Goal: Task Accomplishment & Management: Use online tool/utility

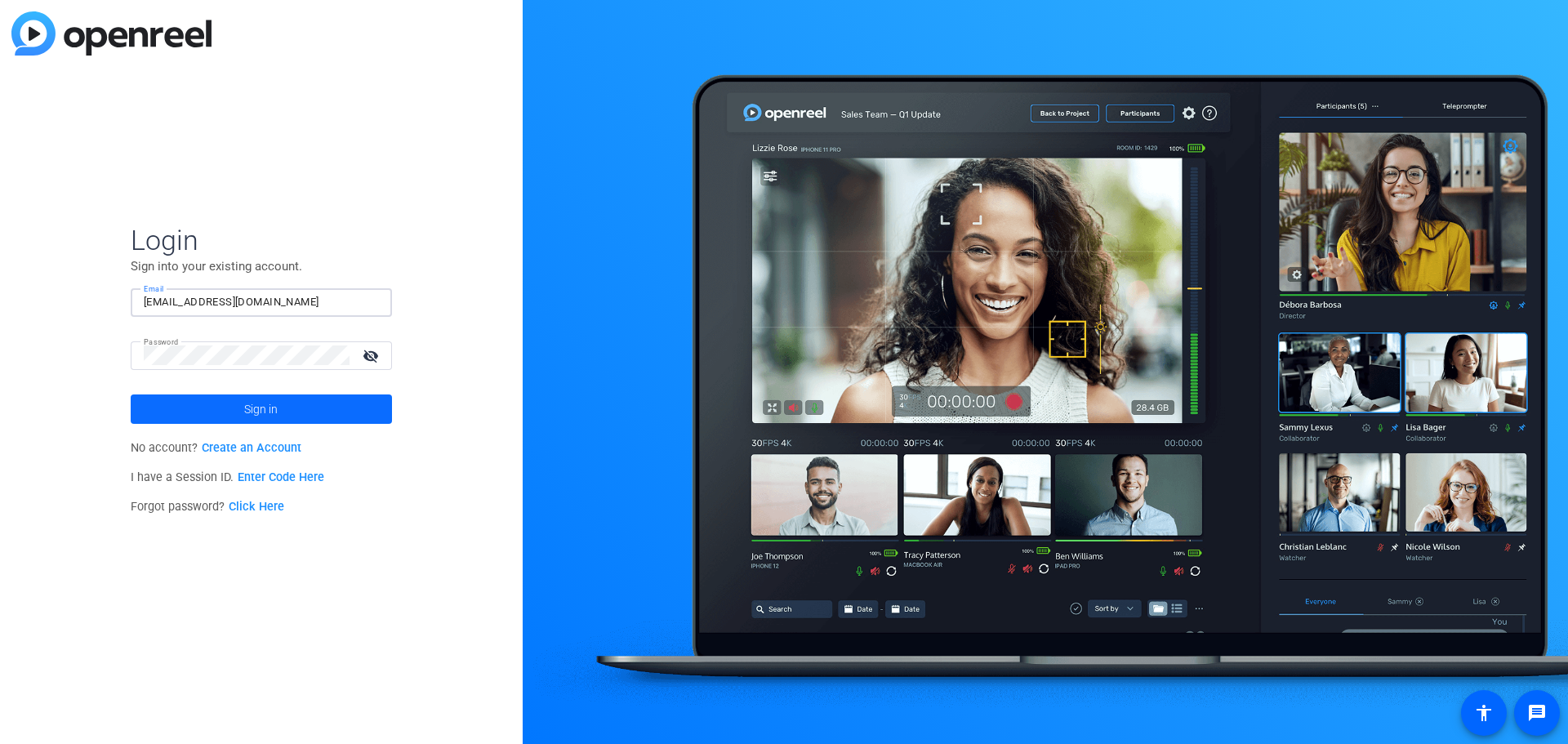
click at [260, 408] on span "Sign in" at bounding box center [260, 409] width 33 height 41
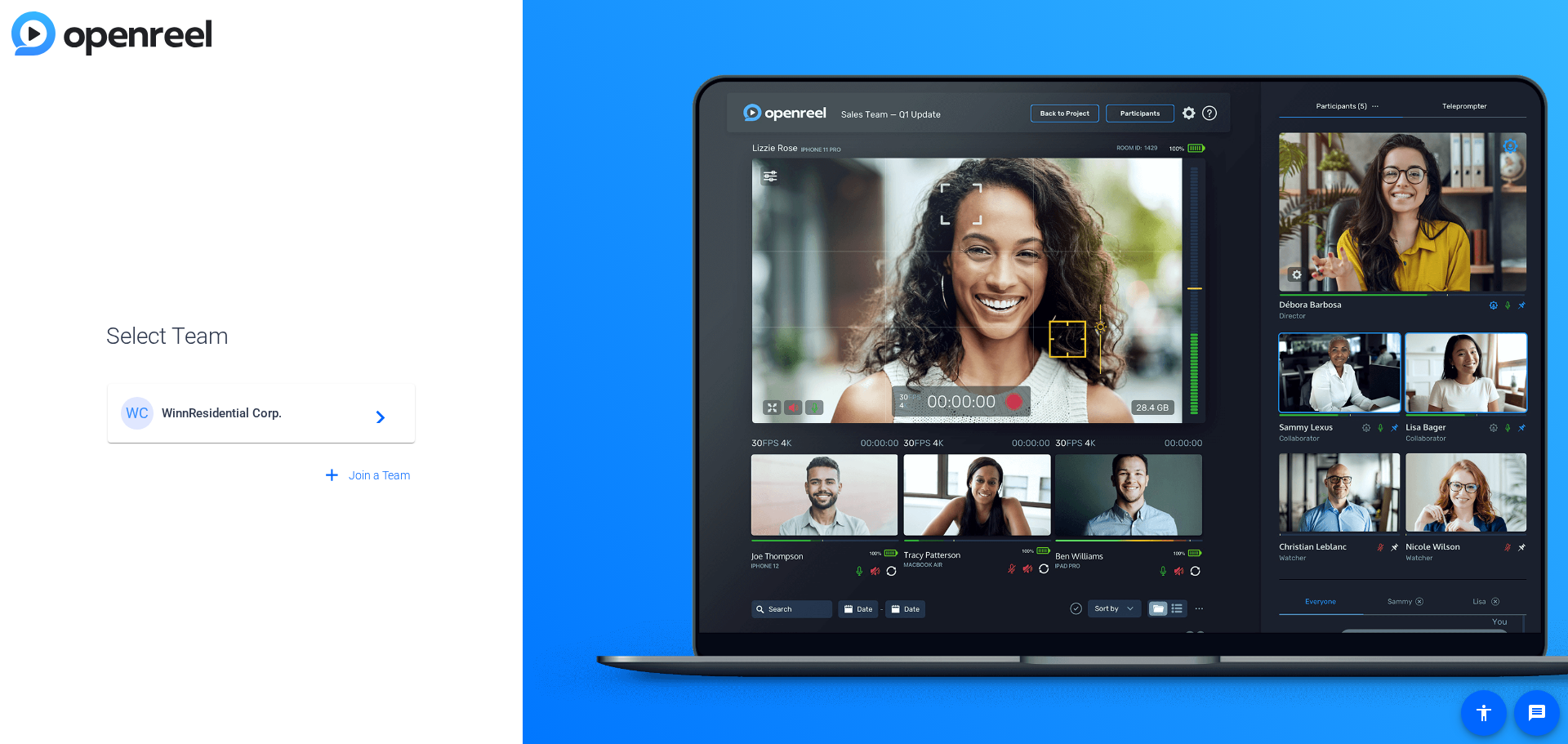
click at [246, 423] on div "WC WinnResidential Corp. navigate_next" at bounding box center [261, 413] width 281 height 32
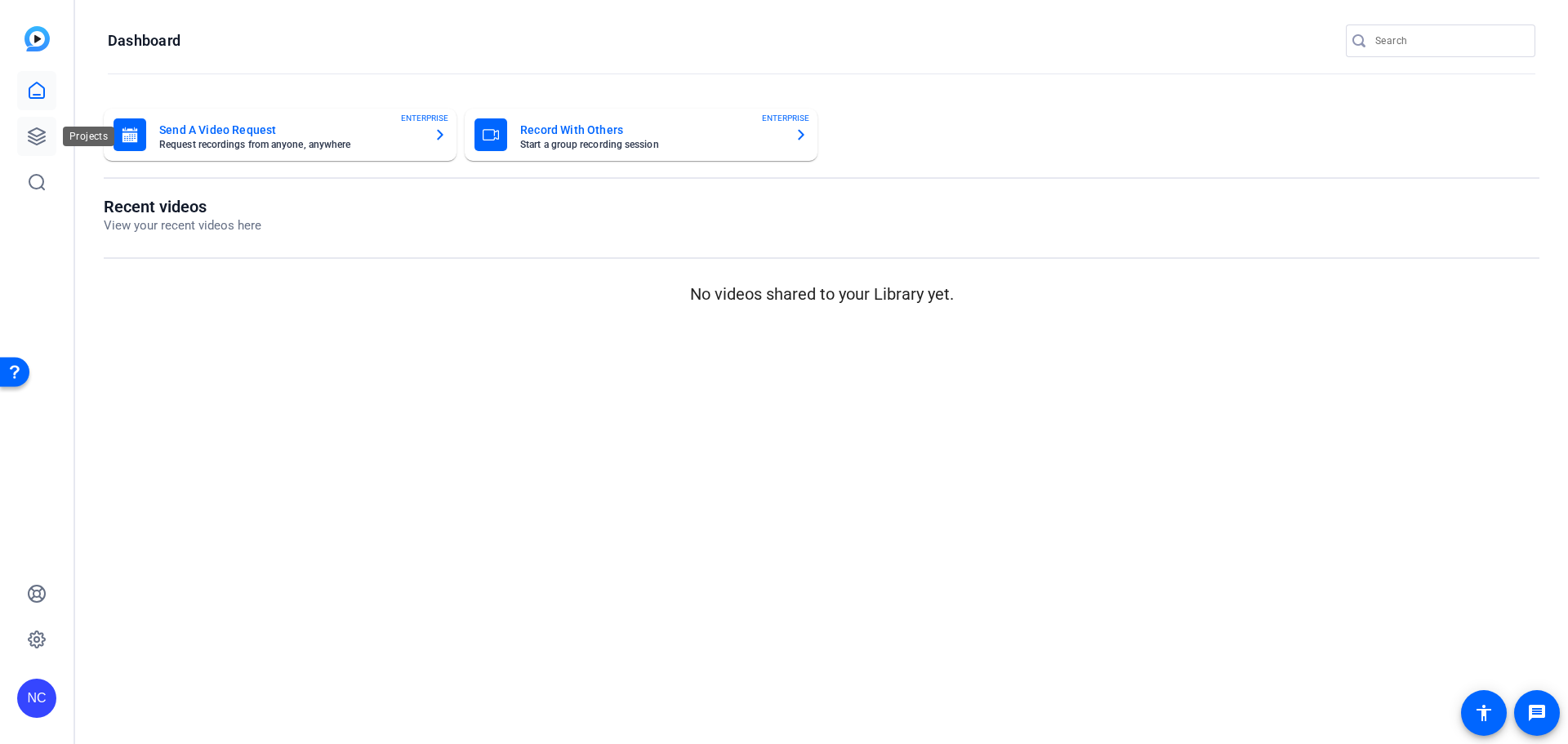
click at [28, 146] on link at bounding box center [36, 136] width 39 height 39
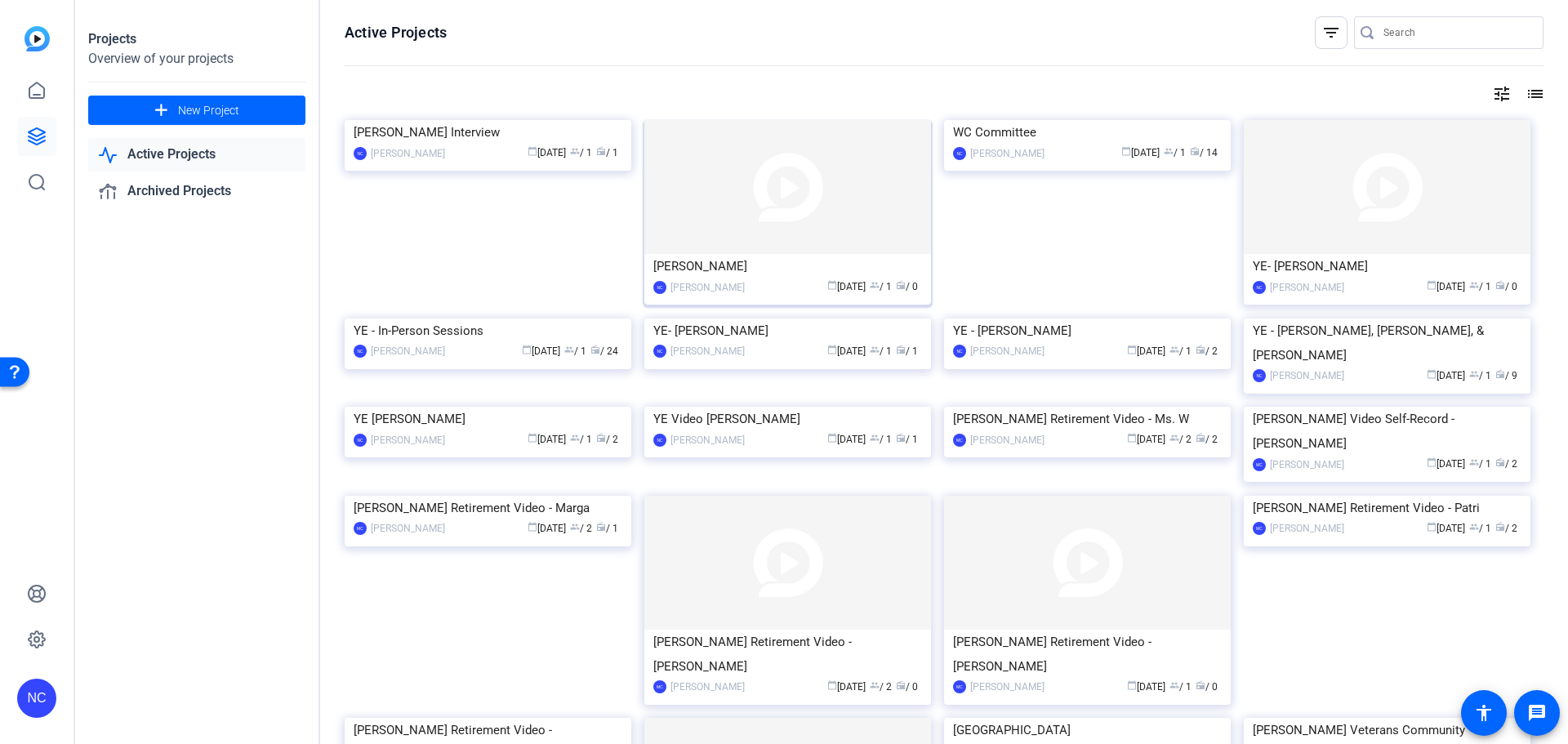
click at [783, 232] on img at bounding box center [788, 186] width 287 height 134
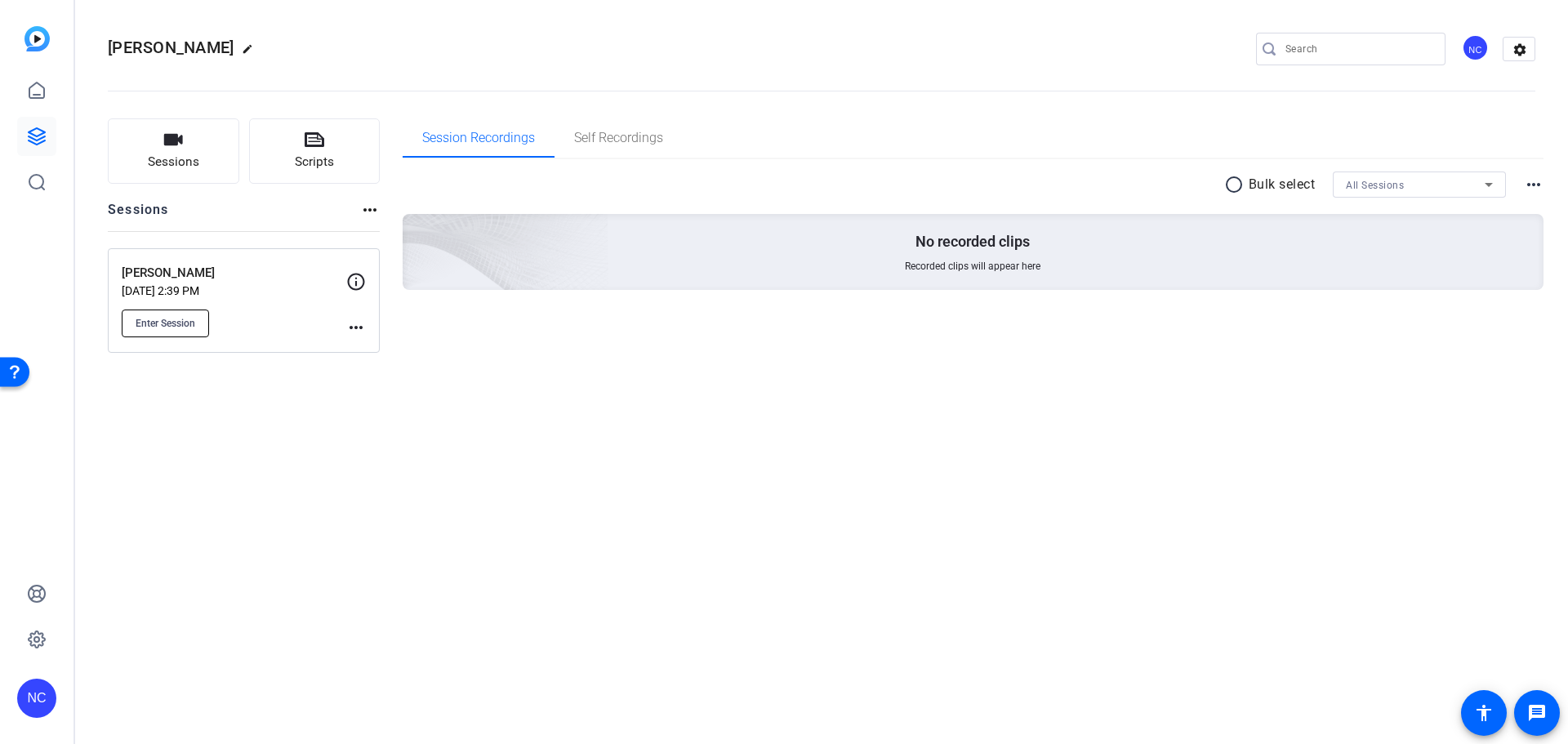
click at [176, 329] on span "Enter Session" at bounding box center [165, 323] width 60 height 13
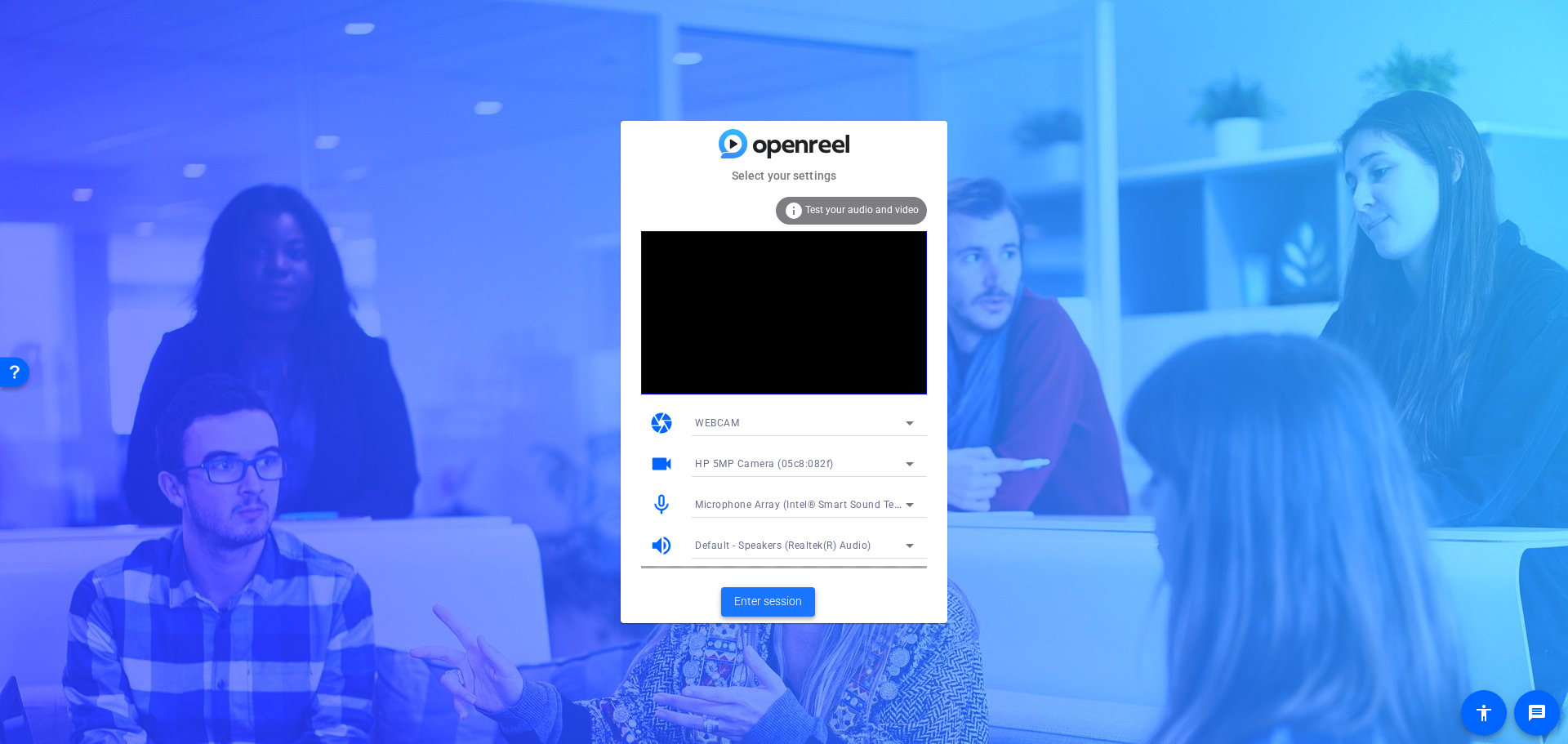
click at [749, 599] on span "Enter session" at bounding box center [768, 601] width 67 height 17
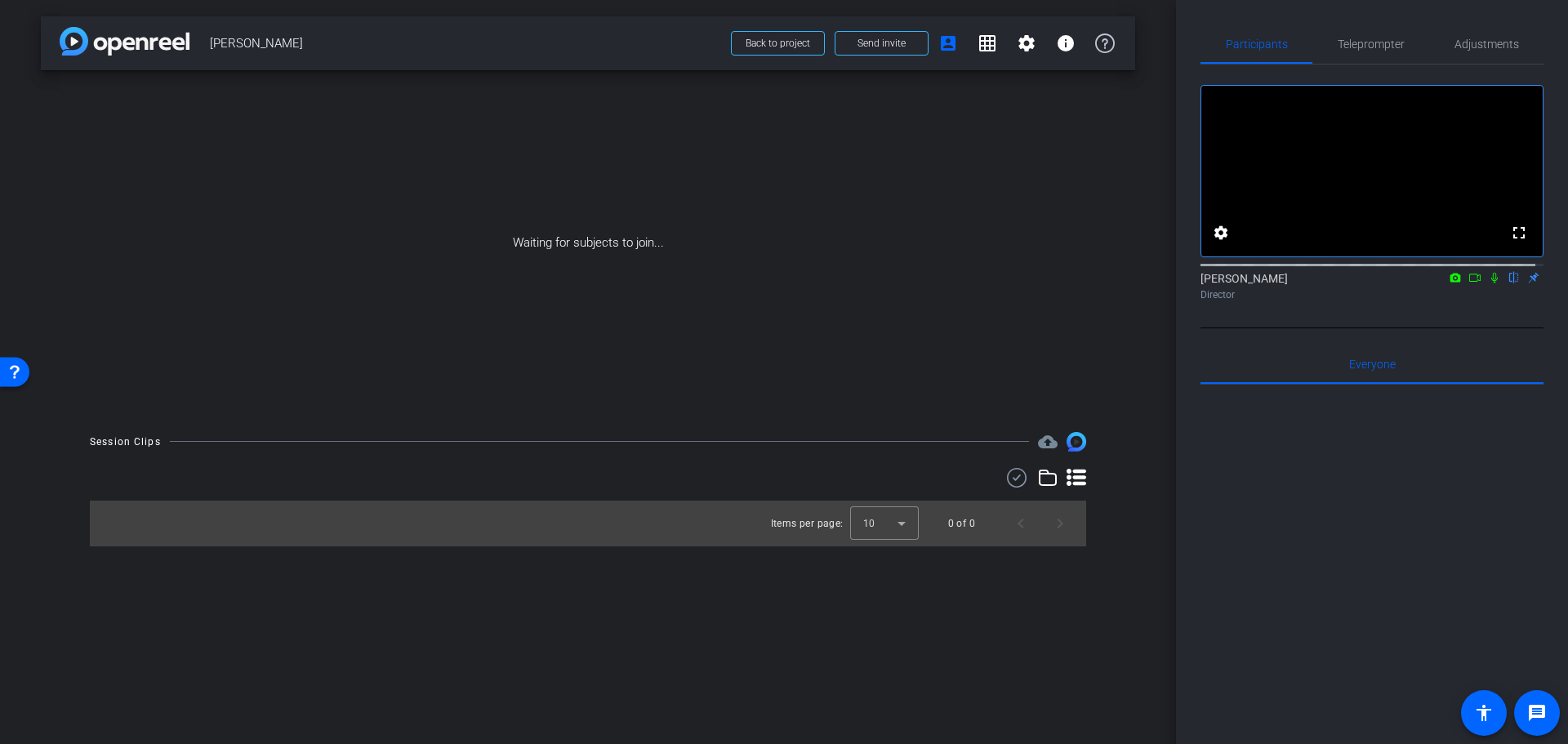
click at [1488, 283] on icon at bounding box center [1495, 277] width 13 height 11
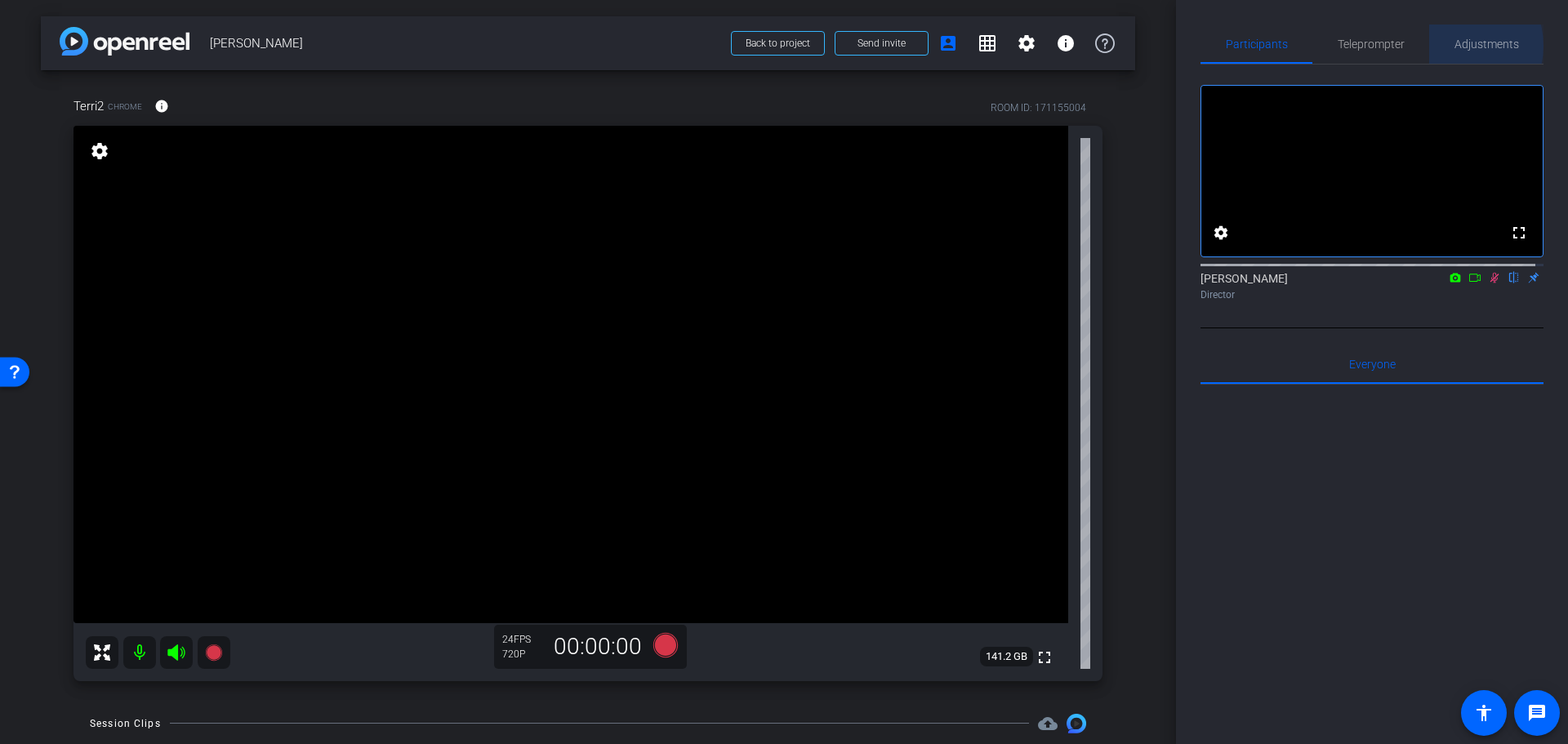
click at [1446, 46] on div "Adjustments" at bounding box center [1486, 44] width 114 height 39
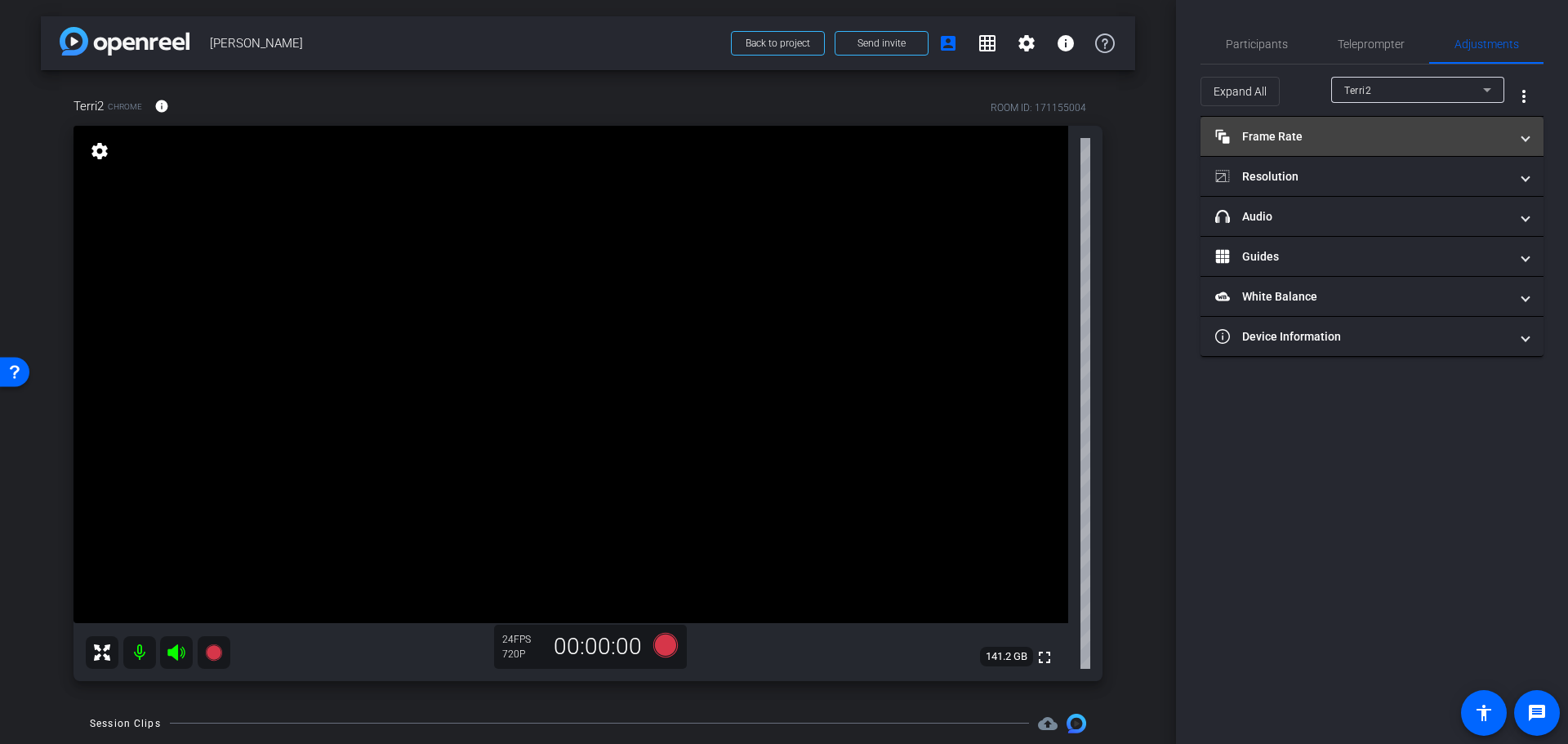
click at [1509, 133] on span "Frame Rate Frame Rate" at bounding box center [1368, 137] width 307 height 17
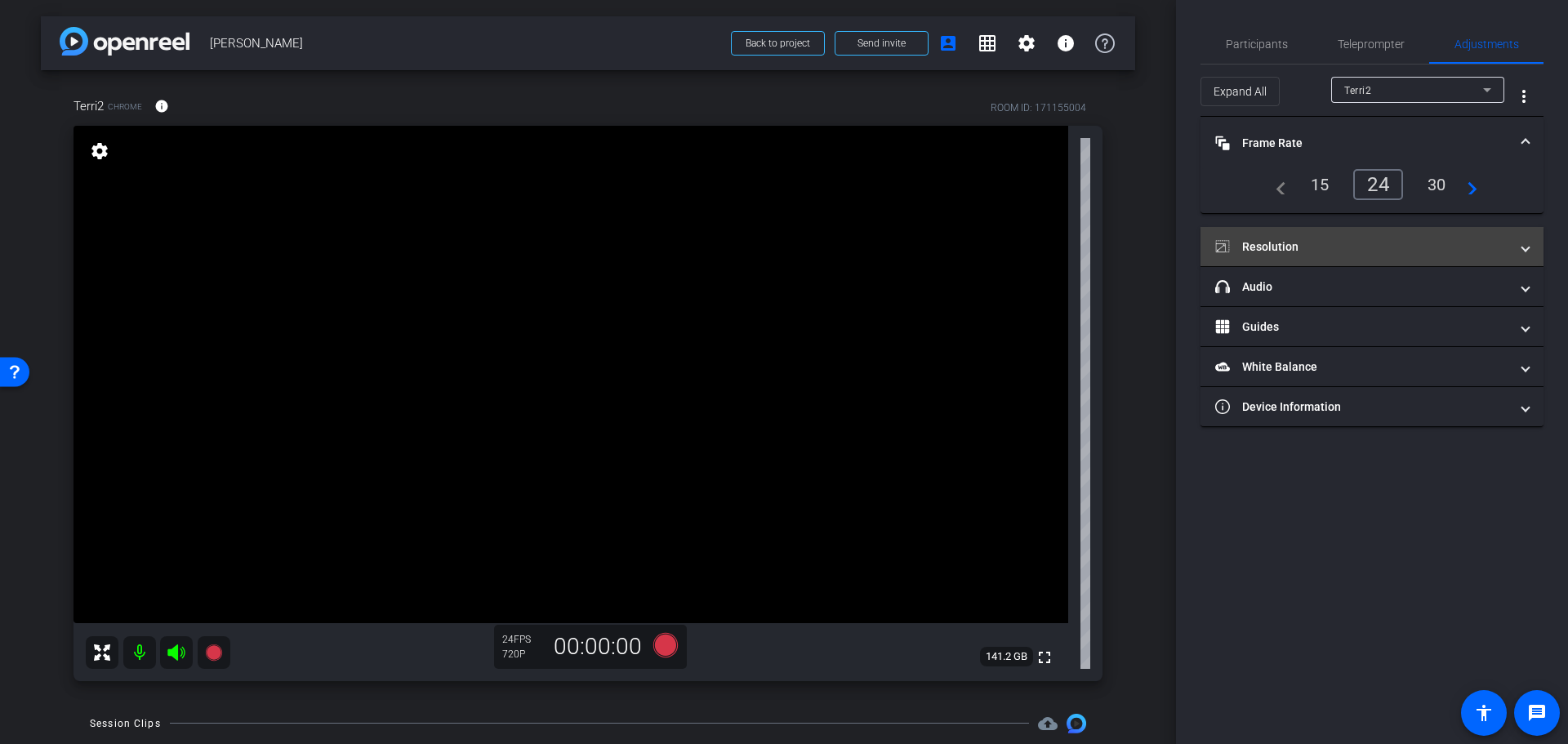
click at [1445, 245] on mat-panel-title "Resolution" at bounding box center [1362, 247] width 294 height 17
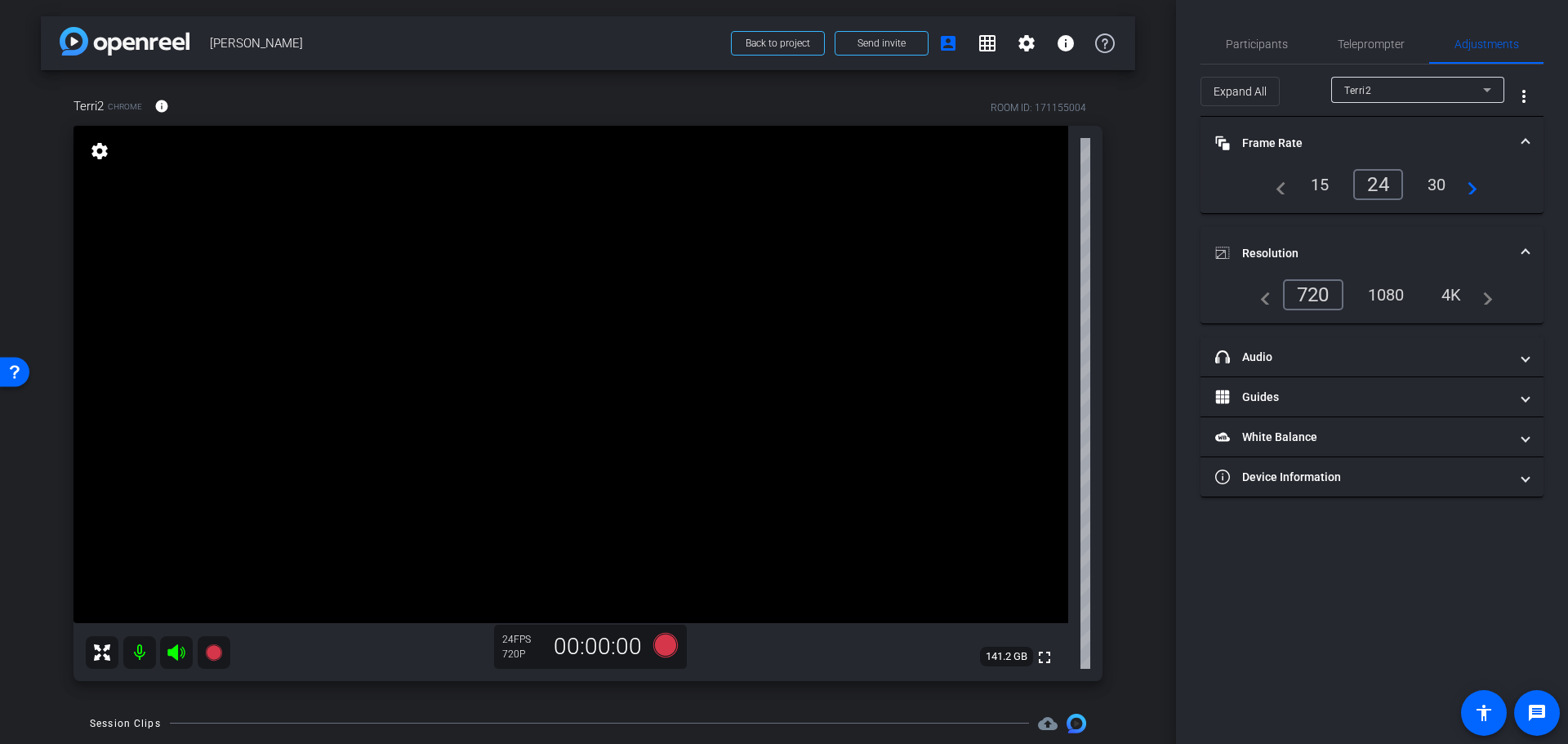
click at [1386, 294] on div "1080" at bounding box center [1386, 295] width 61 height 28
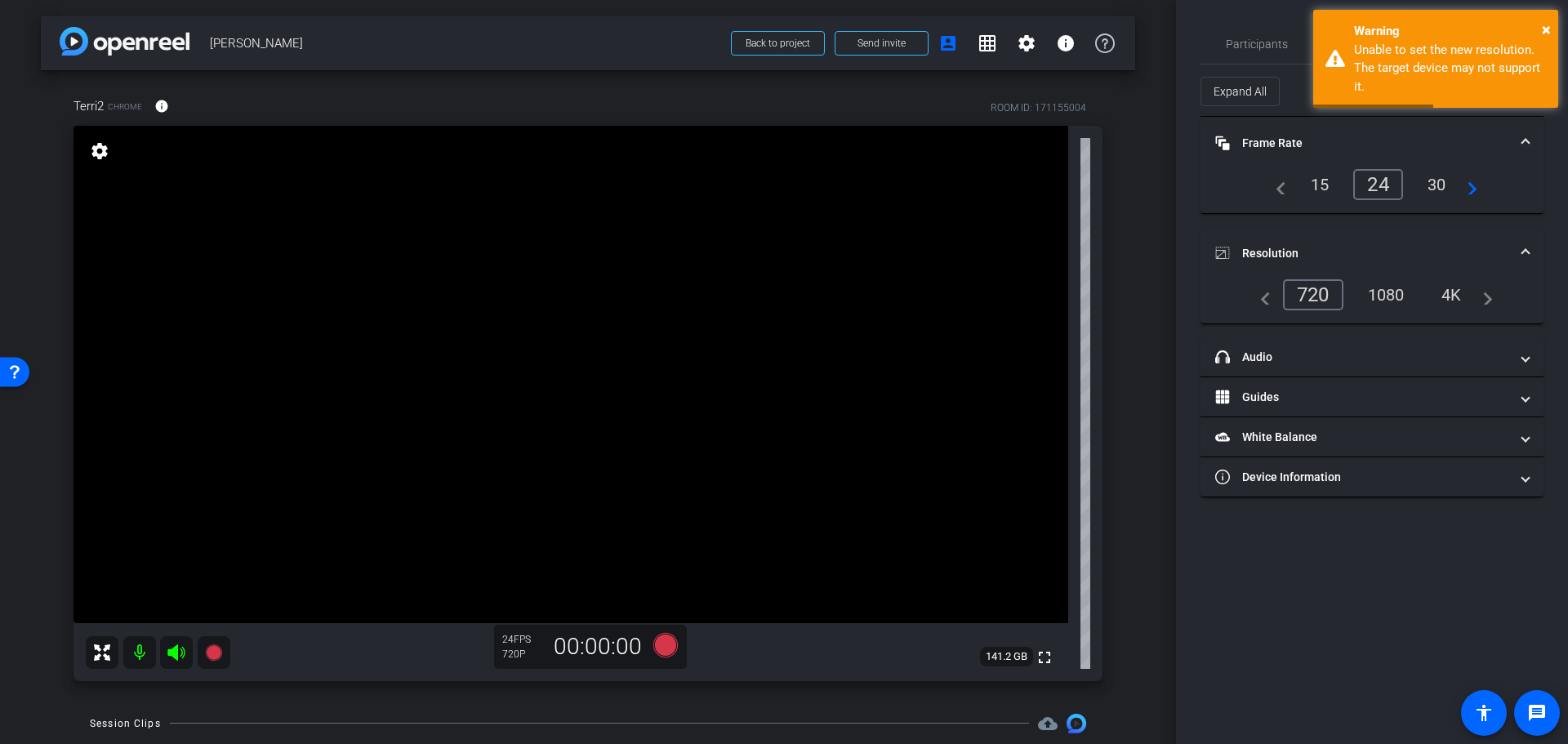
click at [1450, 299] on div "4K" at bounding box center [1451, 295] width 45 height 28
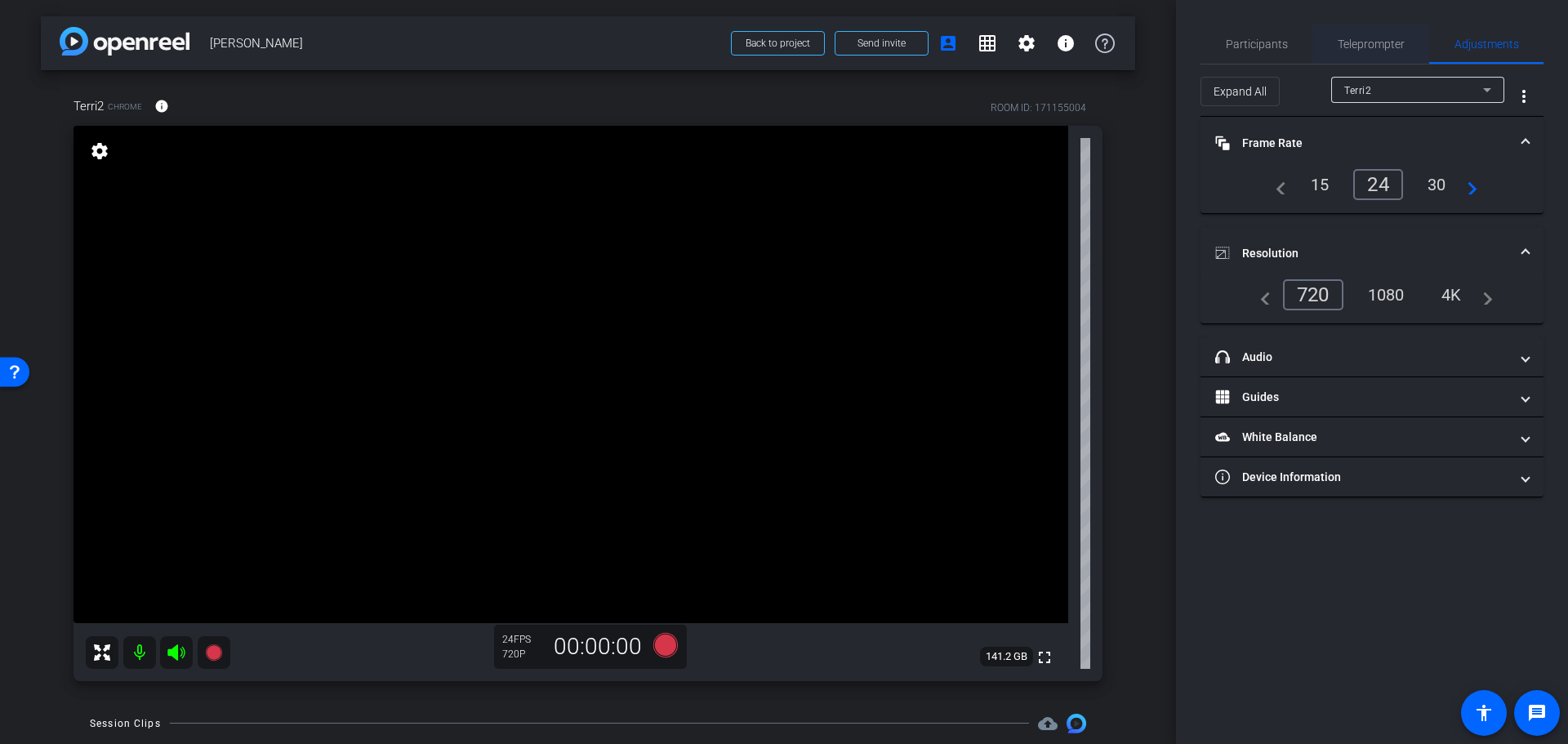
click at [1368, 47] on span "Teleprompter" at bounding box center [1371, 44] width 67 height 11
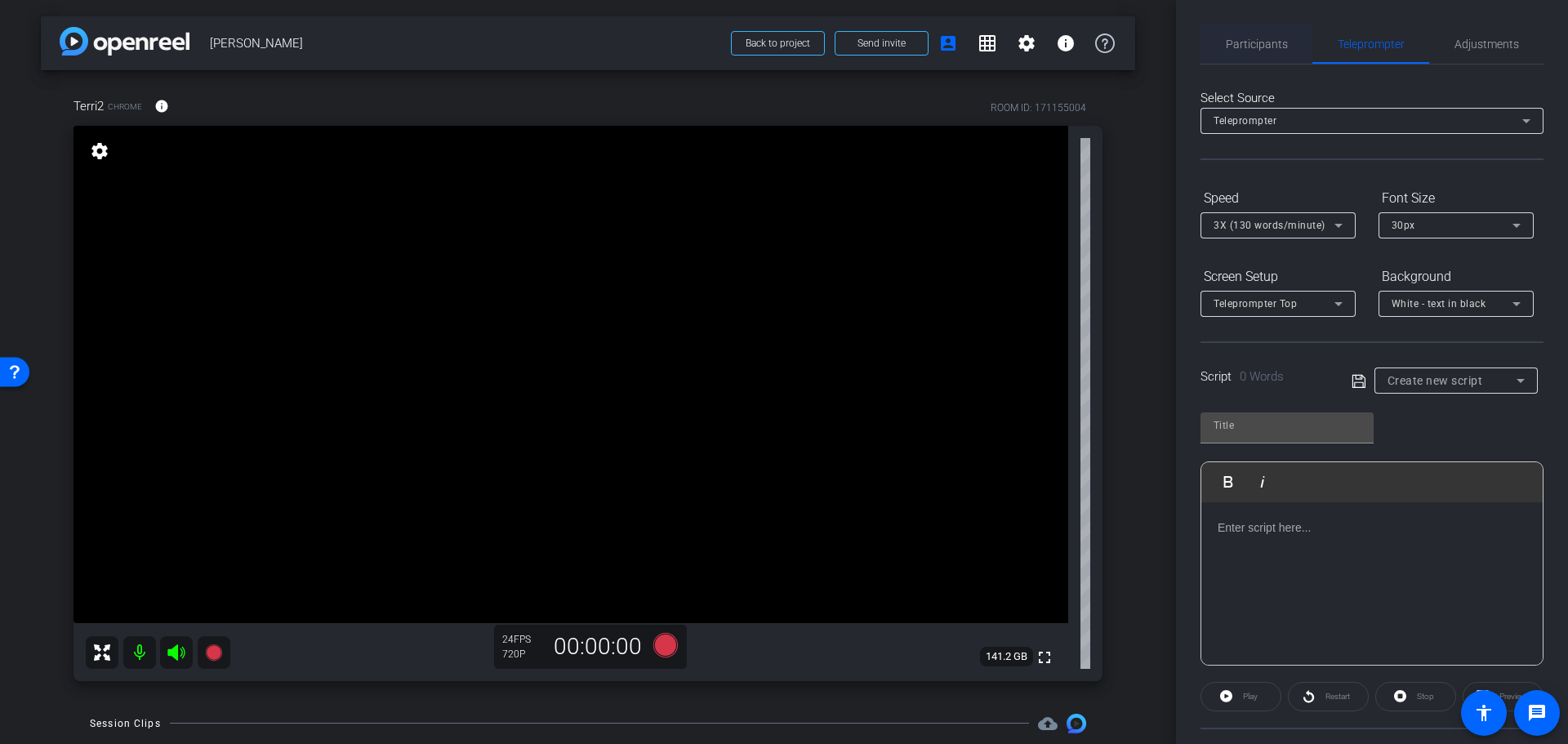
click at [1285, 46] on span "Participants" at bounding box center [1256, 44] width 62 height 11
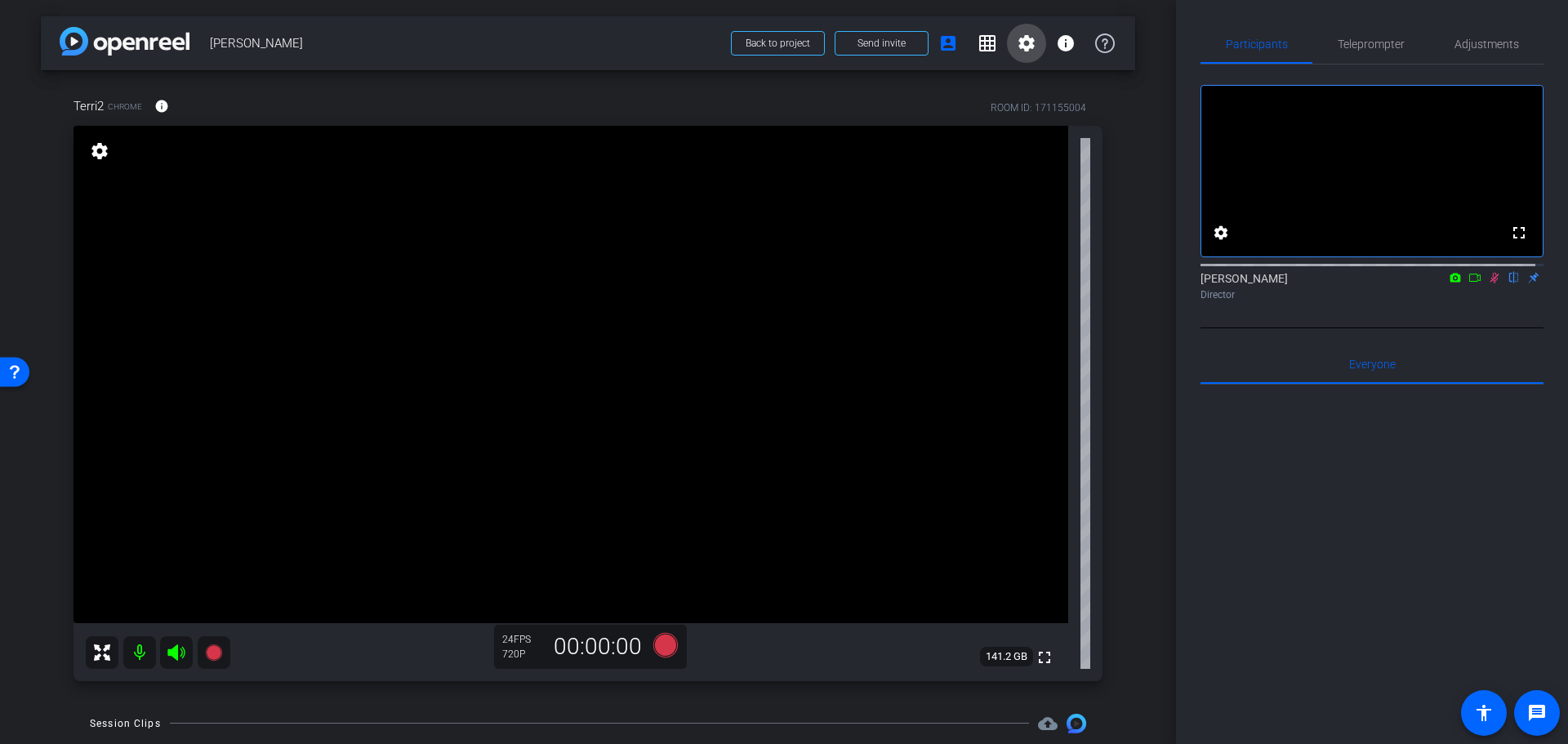
click at [1017, 38] on mat-icon "settings" at bounding box center [1026, 43] width 20 height 20
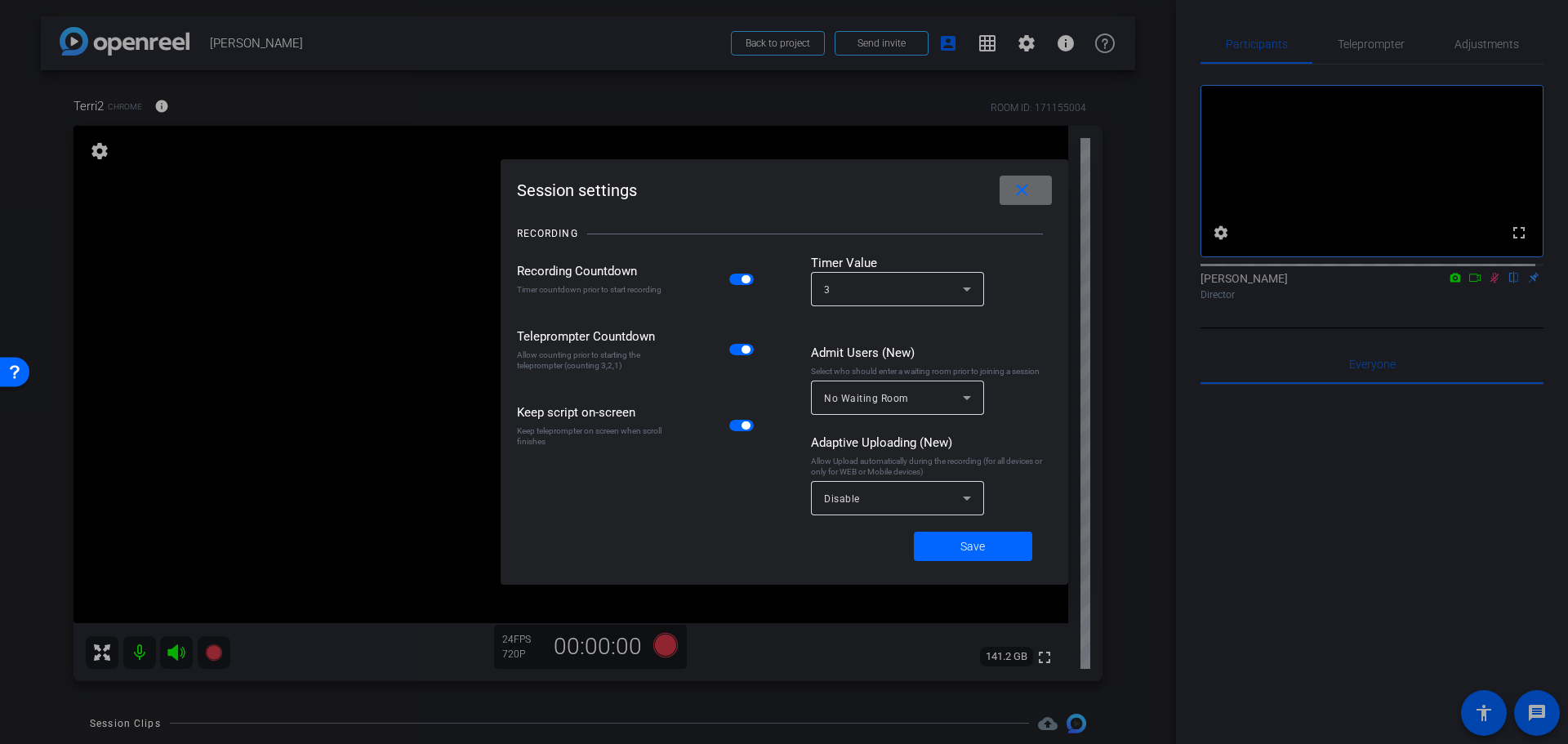
click at [1037, 197] on span at bounding box center [1025, 190] width 52 height 39
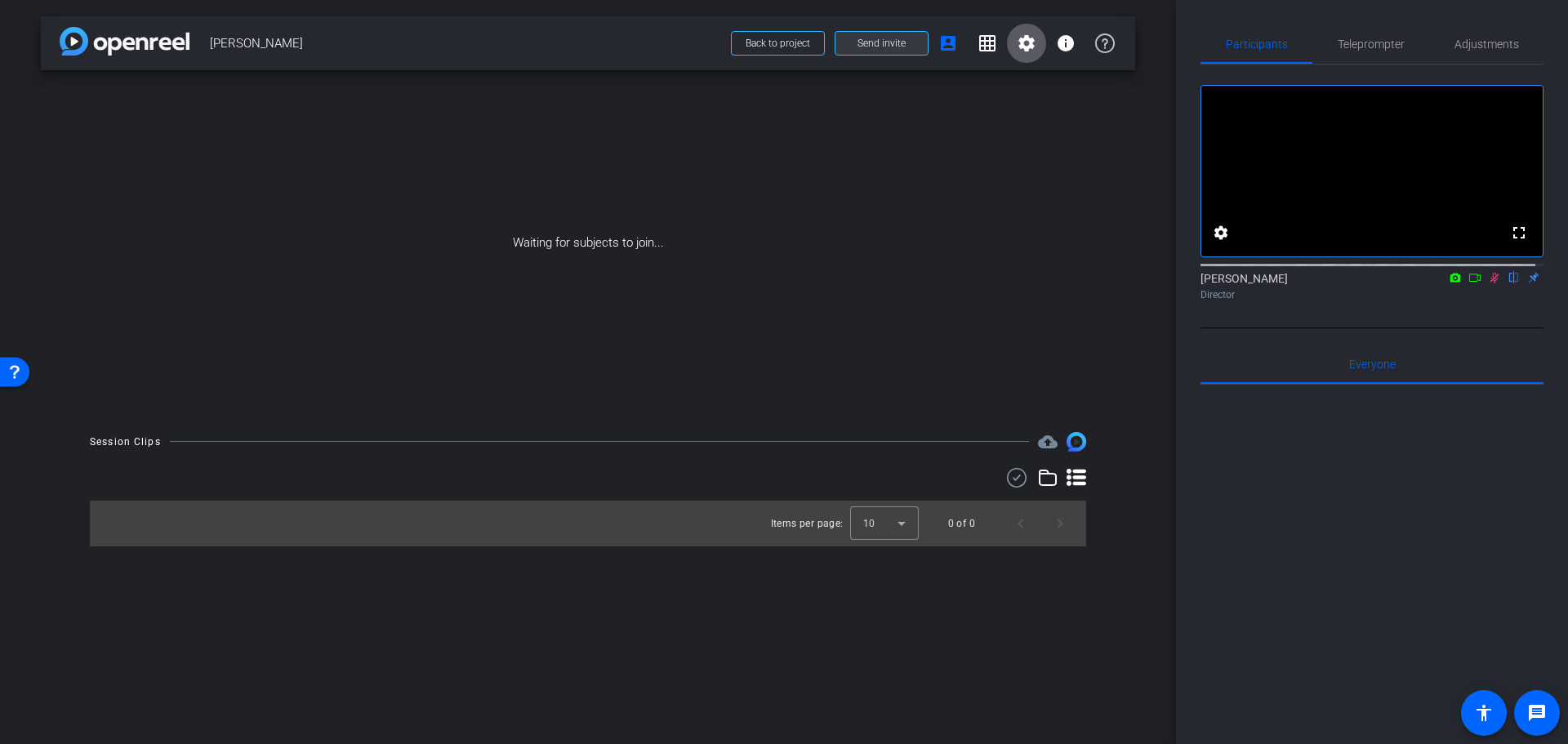
click at [880, 50] on span at bounding box center [881, 43] width 92 height 39
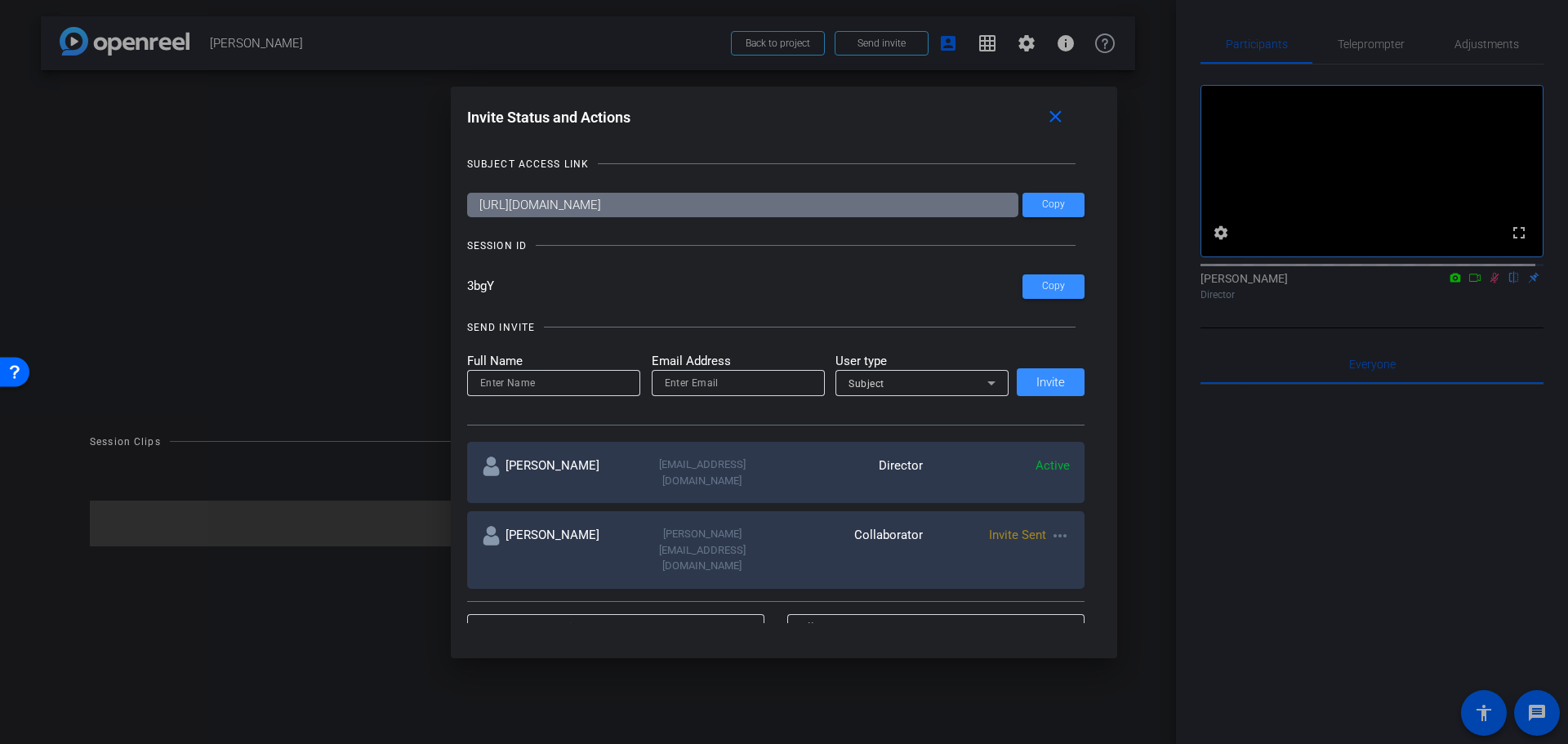
click at [1053, 525] on mat-icon "more_horiz" at bounding box center [1060, 535] width 20 height 20
click at [1074, 572] on span "Re-Send Invite" at bounding box center [1120, 568] width 123 height 20
click at [1063, 115] on mat-icon "close" at bounding box center [1055, 117] width 20 height 20
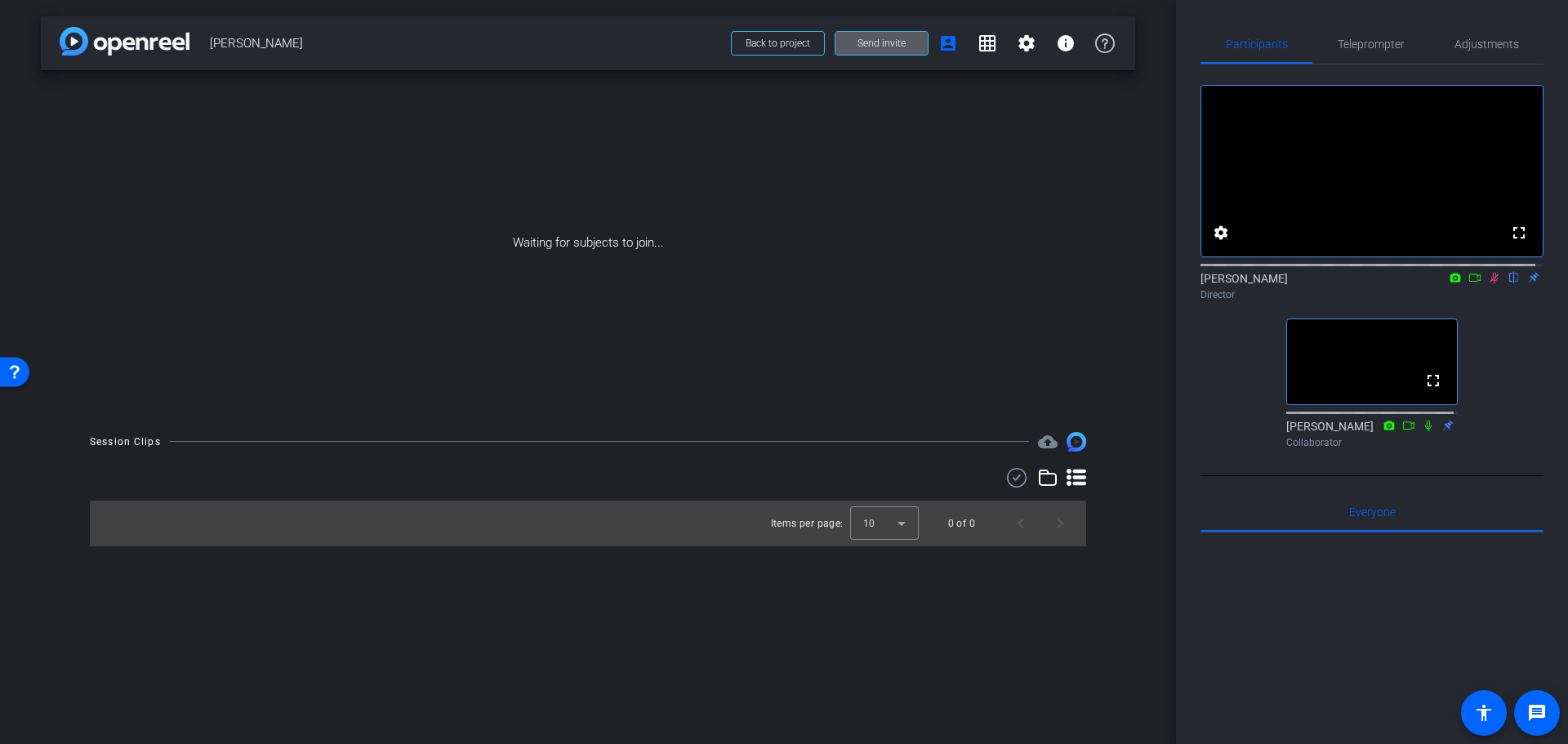
click at [1490, 283] on icon at bounding box center [1494, 277] width 9 height 10
click at [1470, 48] on span "Adjustments" at bounding box center [1487, 44] width 65 height 11
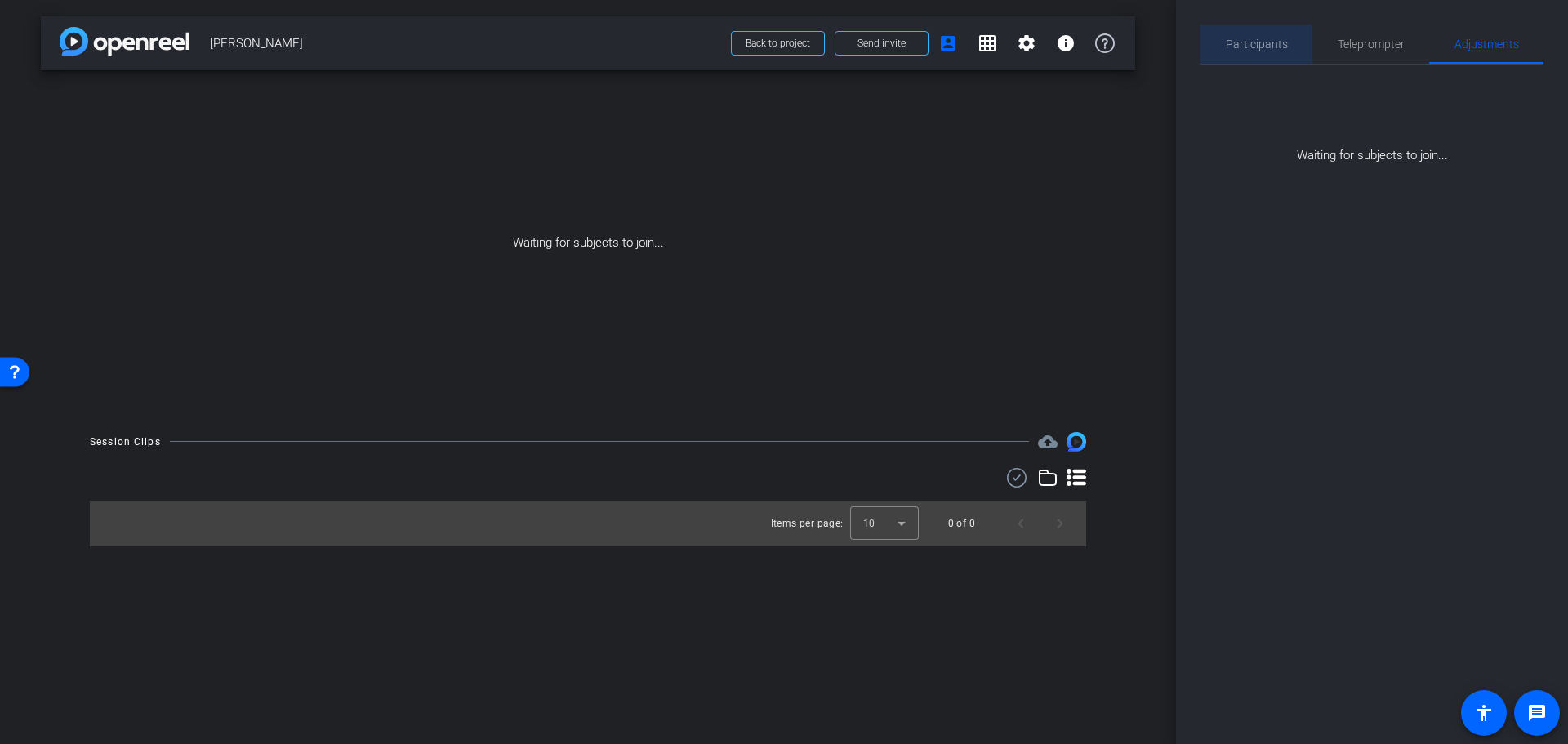
click at [1252, 49] on span "Participants" at bounding box center [1256, 44] width 62 height 11
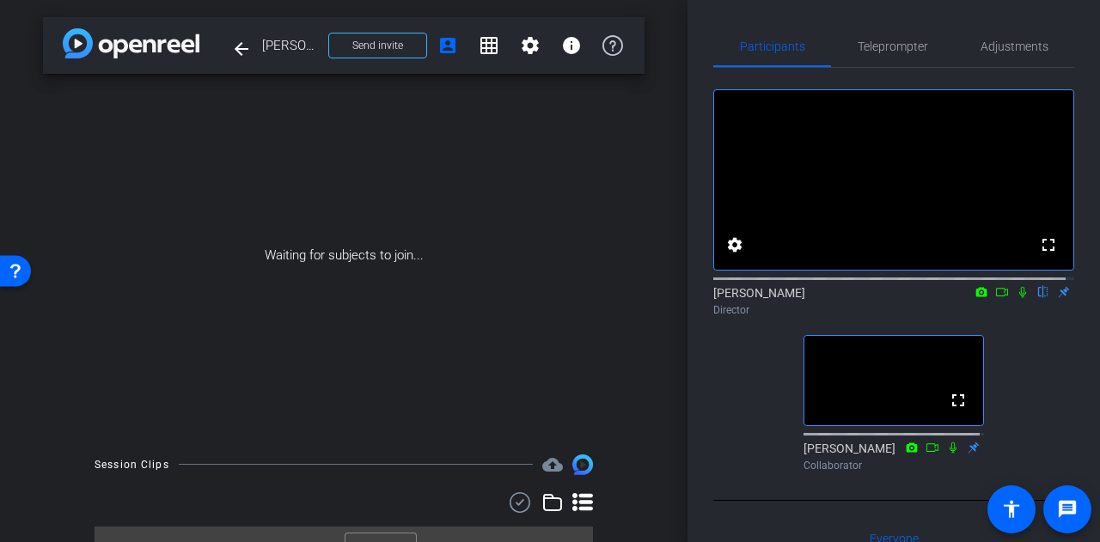
click at [1019, 298] on icon at bounding box center [1022, 292] width 7 height 11
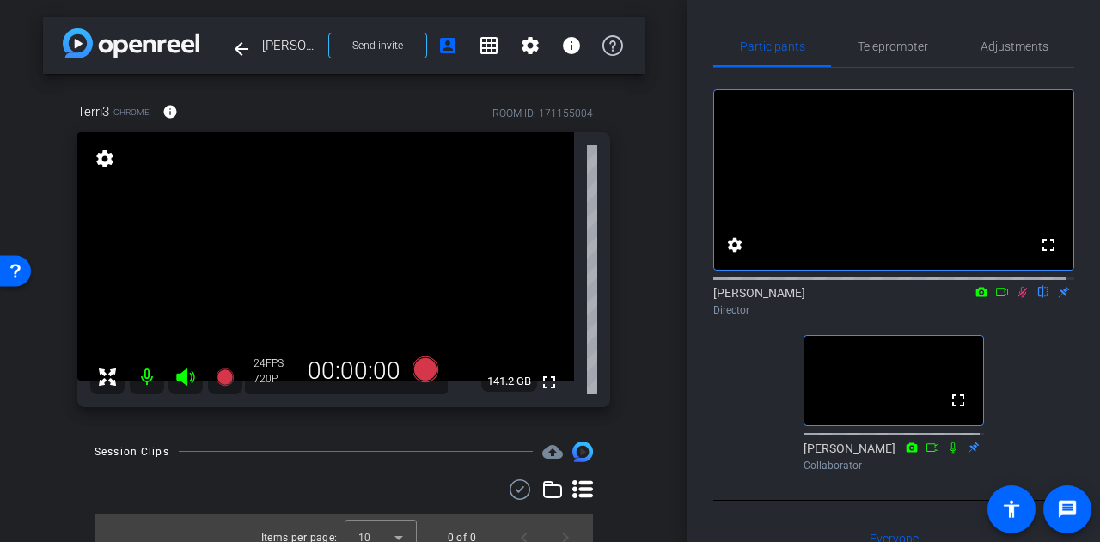
click at [1016, 298] on icon at bounding box center [1023, 292] width 14 height 12
click at [995, 50] on span "Adjustments" at bounding box center [1015, 46] width 68 height 12
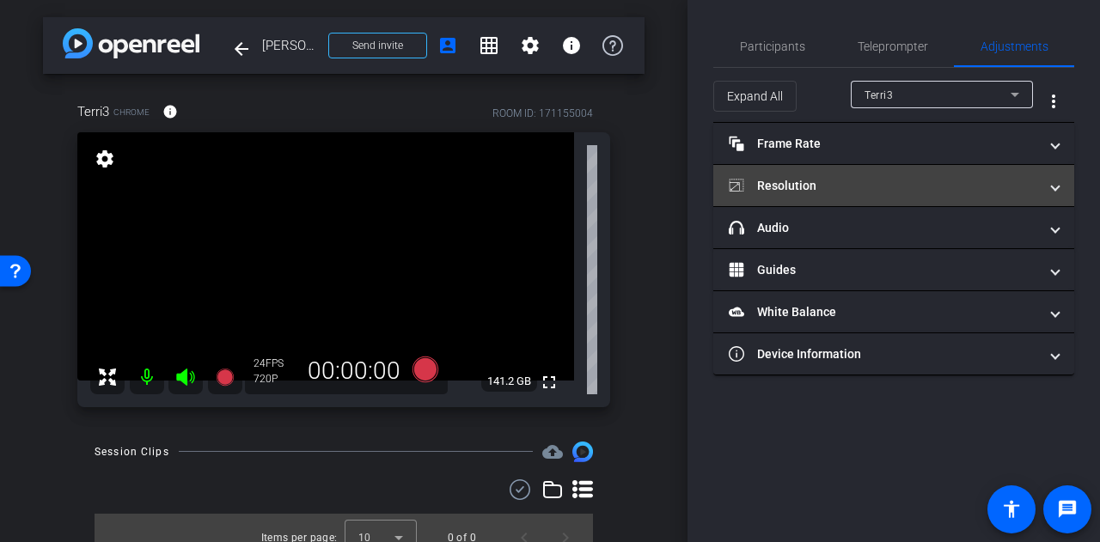
click at [858, 182] on mat-panel-title "Resolution" at bounding box center [883, 186] width 309 height 18
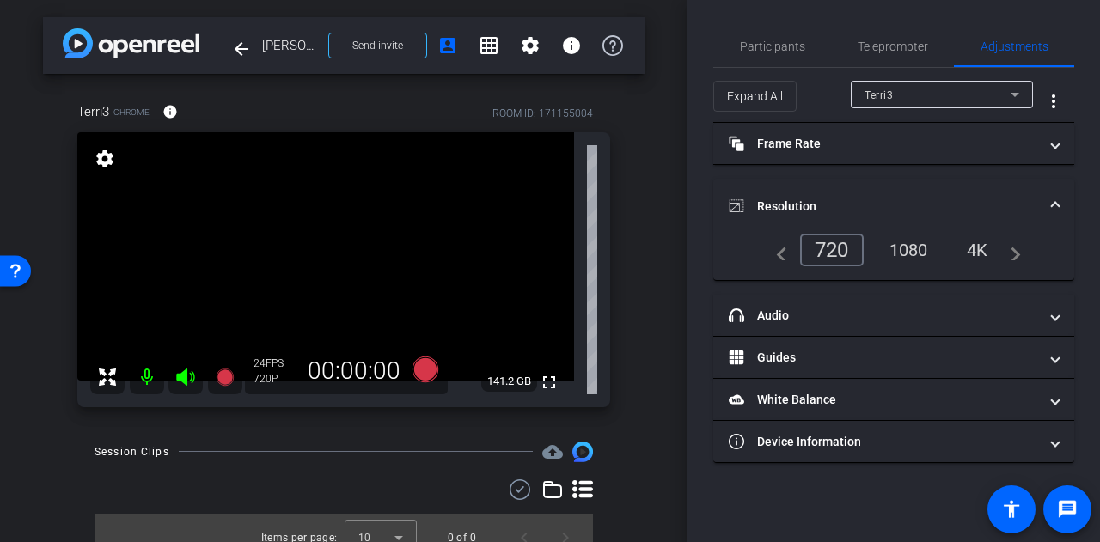
click at [923, 243] on div "1080" at bounding box center [909, 249] width 64 height 29
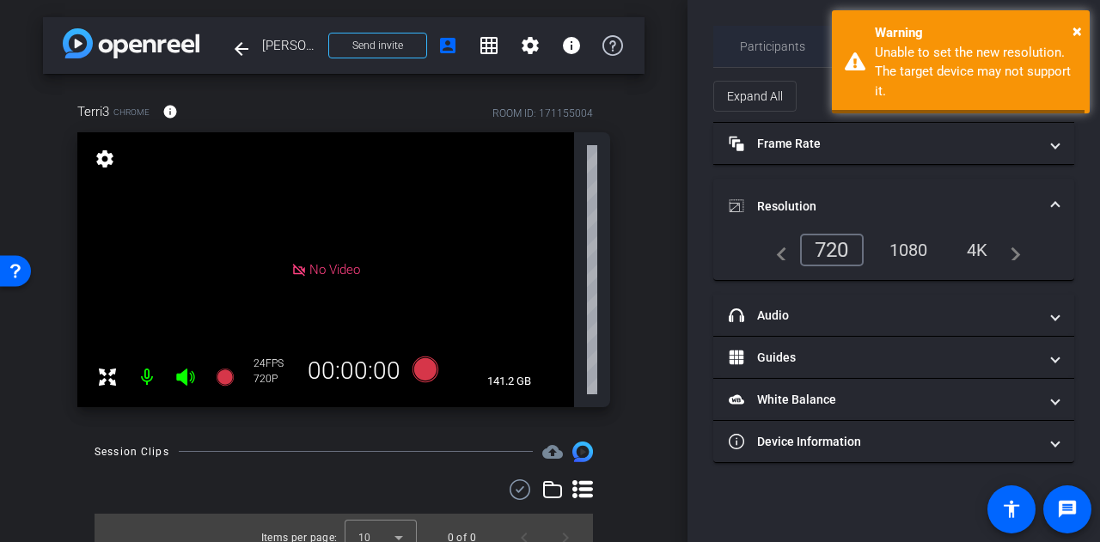
click at [773, 53] on span "Participants" at bounding box center [772, 46] width 65 height 41
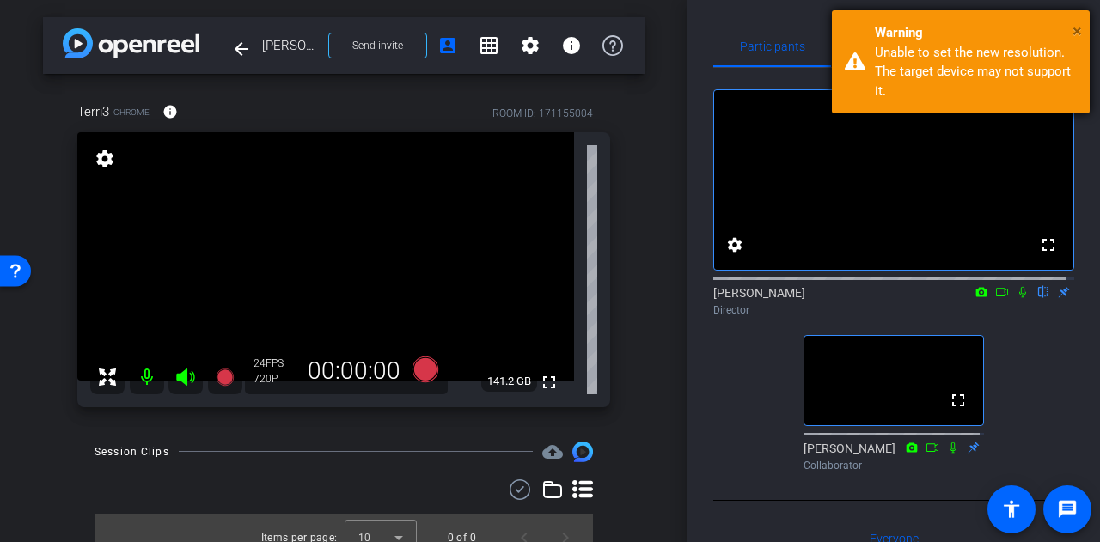
click at [1076, 31] on span "×" at bounding box center [1077, 31] width 9 height 21
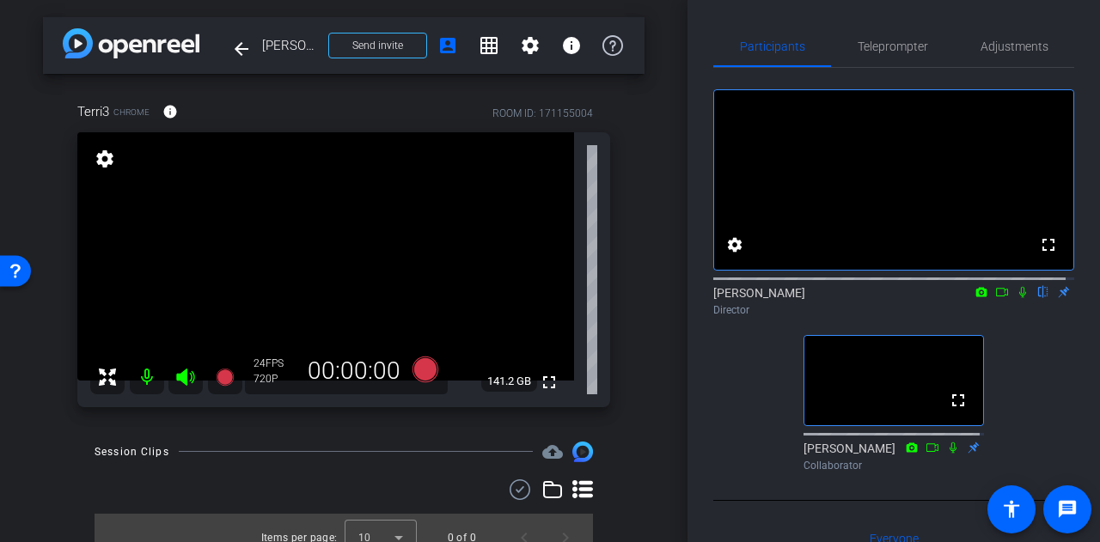
click at [1018, 298] on icon at bounding box center [1023, 292] width 14 height 12
click at [1016, 298] on icon at bounding box center [1023, 292] width 14 height 12
click at [421, 367] on icon at bounding box center [426, 369] width 26 height 26
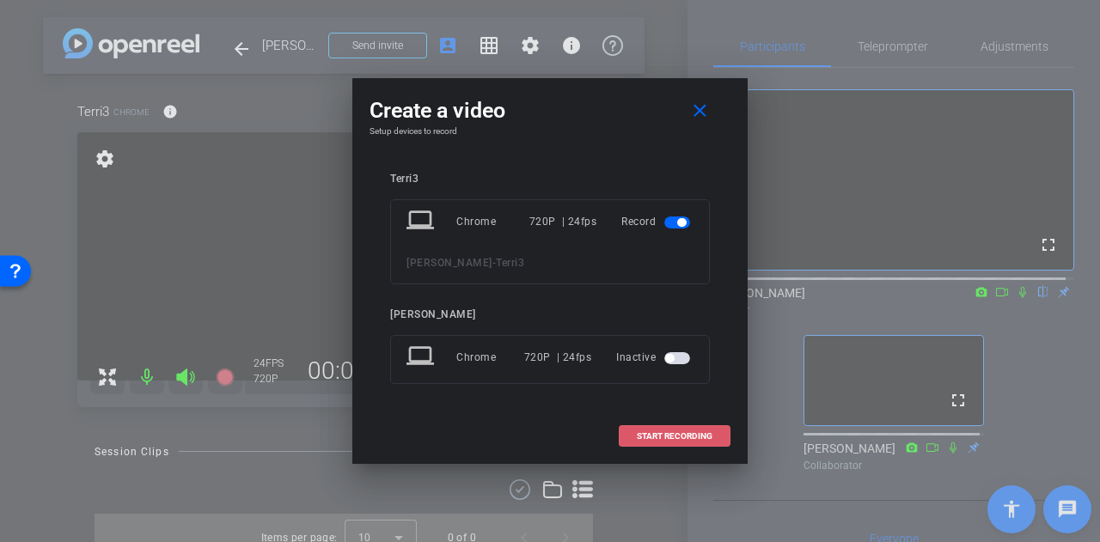
click at [664, 437] on span "START RECORDING" at bounding box center [675, 436] width 76 height 9
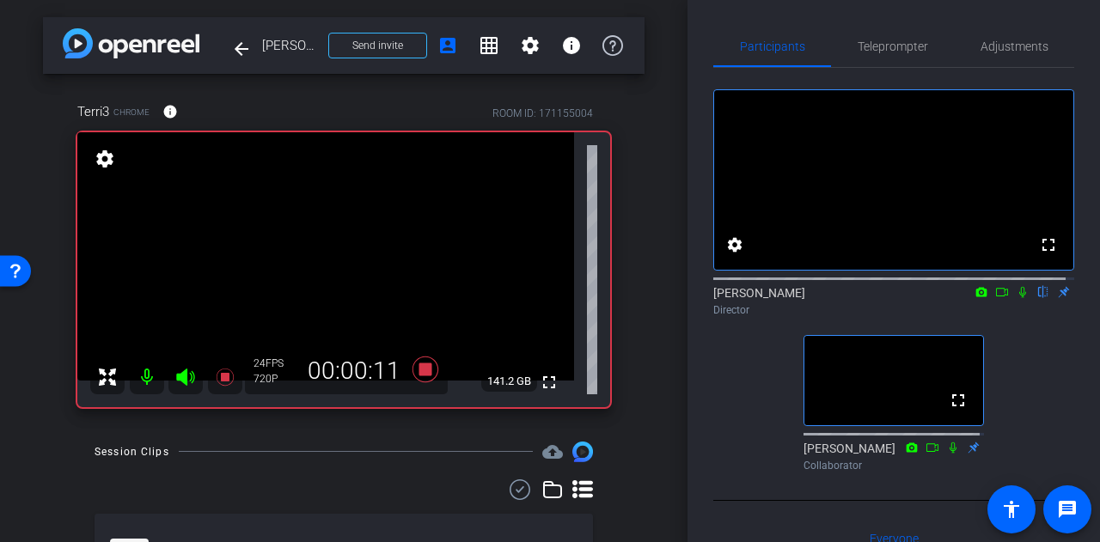
click at [1016, 298] on icon at bounding box center [1023, 292] width 14 height 12
click at [1019, 298] on icon at bounding box center [1022, 292] width 7 height 11
click at [996, 298] on icon at bounding box center [1002, 292] width 14 height 12
click at [1016, 298] on icon at bounding box center [1023, 292] width 14 height 12
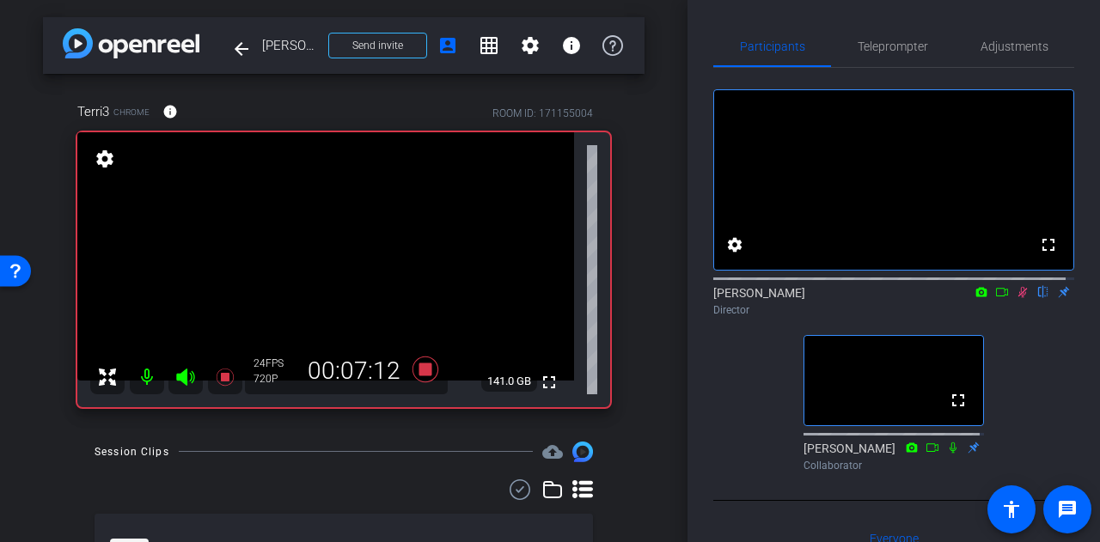
click at [996, 297] on icon at bounding box center [1002, 292] width 12 height 9
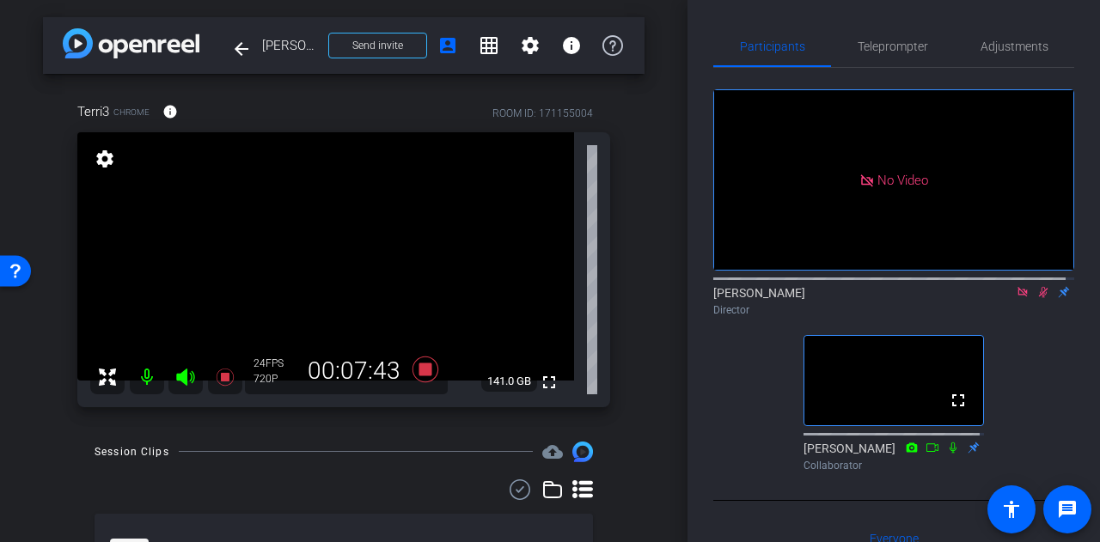
click at [1016, 298] on icon at bounding box center [1023, 292] width 14 height 12
click at [1018, 298] on icon at bounding box center [1022, 292] width 9 height 11
click at [1019, 298] on icon at bounding box center [1022, 292] width 7 height 11
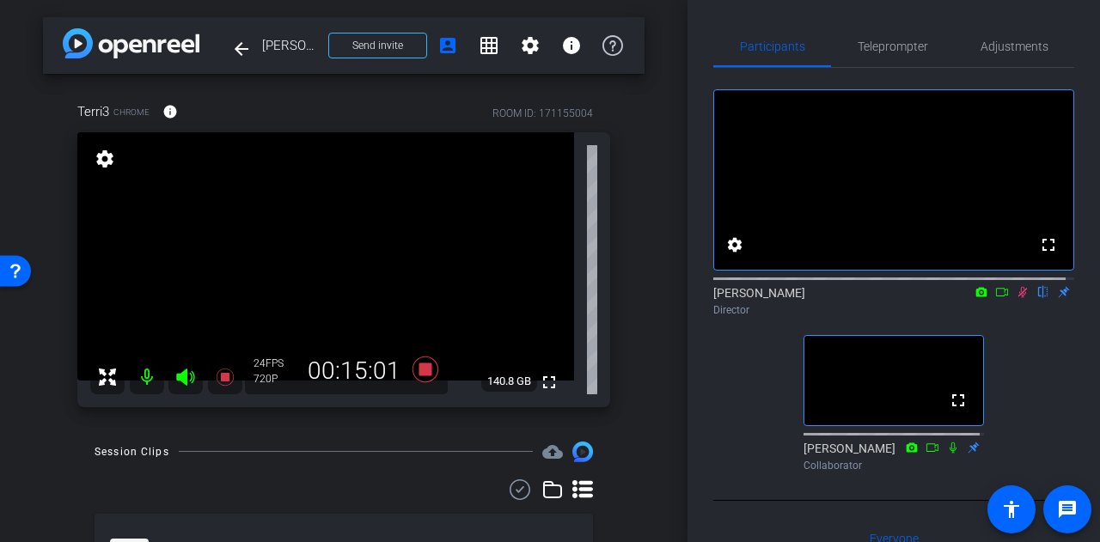
click at [1018, 298] on icon at bounding box center [1022, 292] width 9 height 11
click at [419, 371] on icon at bounding box center [426, 369] width 26 height 26
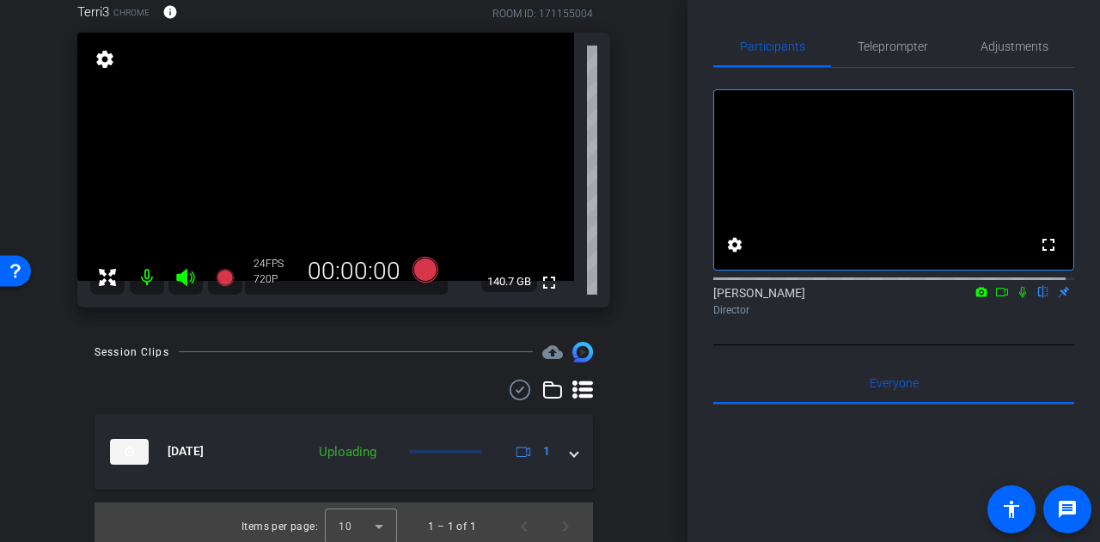
scroll to position [107, 0]
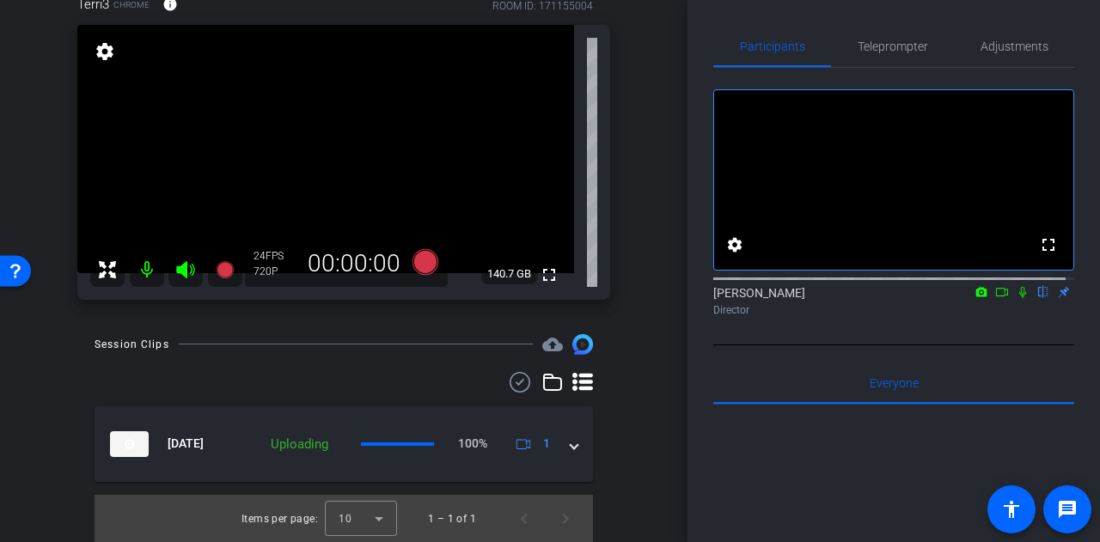
click at [1019, 298] on icon at bounding box center [1022, 292] width 7 height 11
click at [142, 271] on mat-icon at bounding box center [147, 270] width 34 height 34
click at [182, 266] on icon at bounding box center [185, 269] width 18 height 17
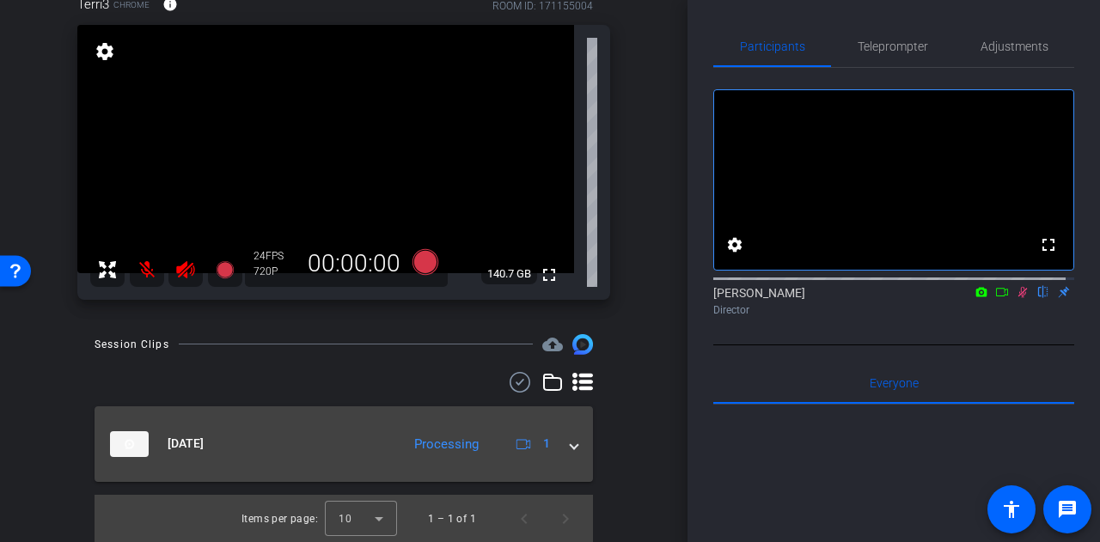
click at [569, 448] on mat-expansion-panel-header "Oct 7, 2025 Processing 1" at bounding box center [344, 445] width 498 height 76
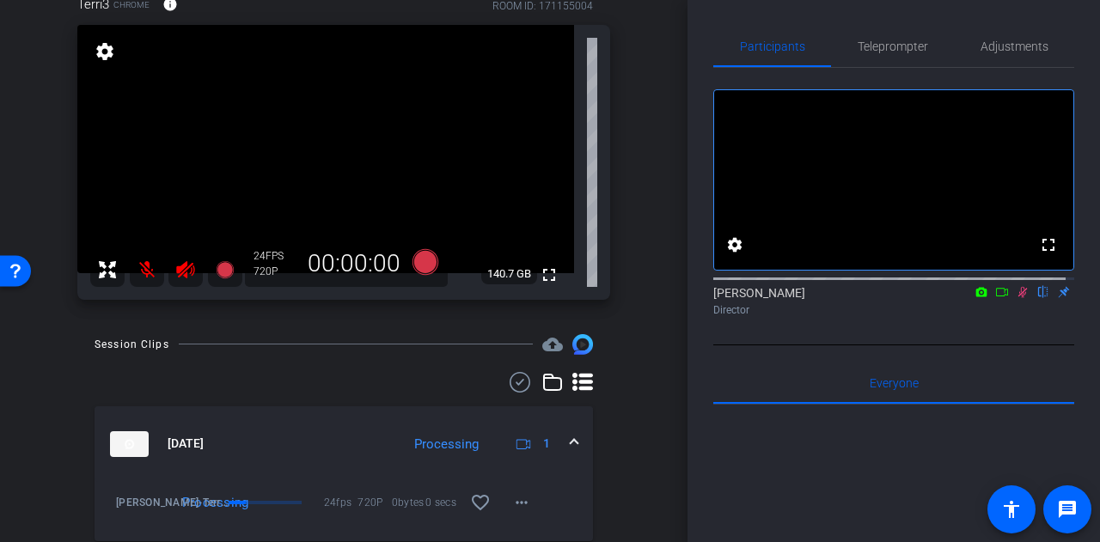
scroll to position [167, 0]
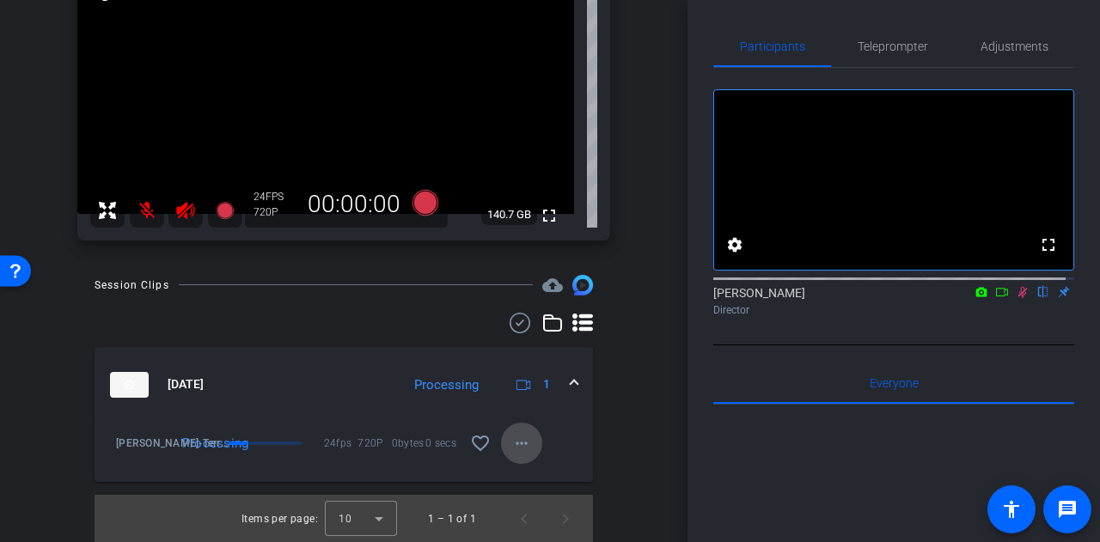
click at [513, 443] on mat-icon "more_horiz" at bounding box center [521, 443] width 21 height 21
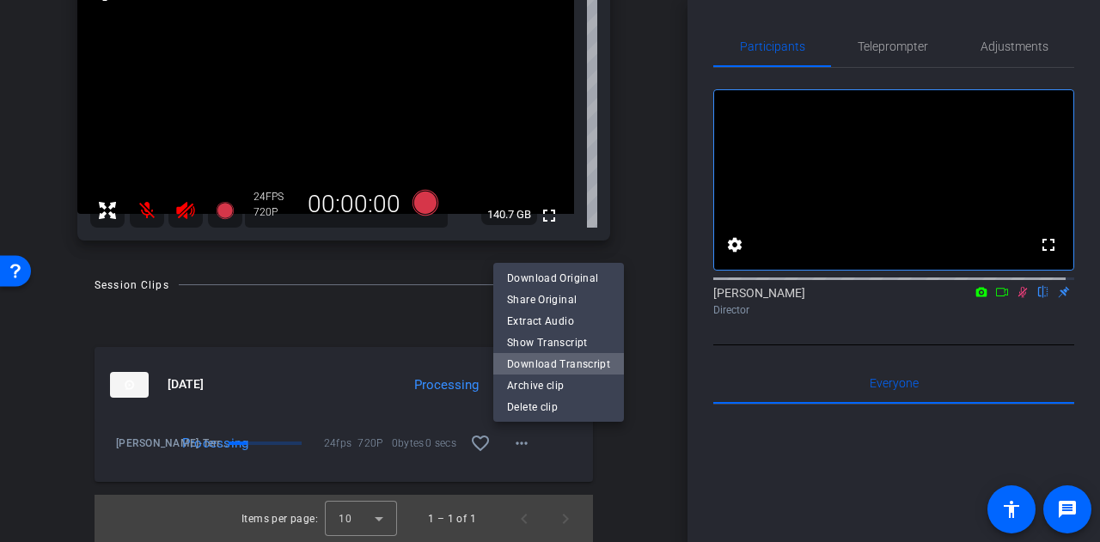
click at [571, 365] on span "Download Transcript" at bounding box center [558, 364] width 103 height 21
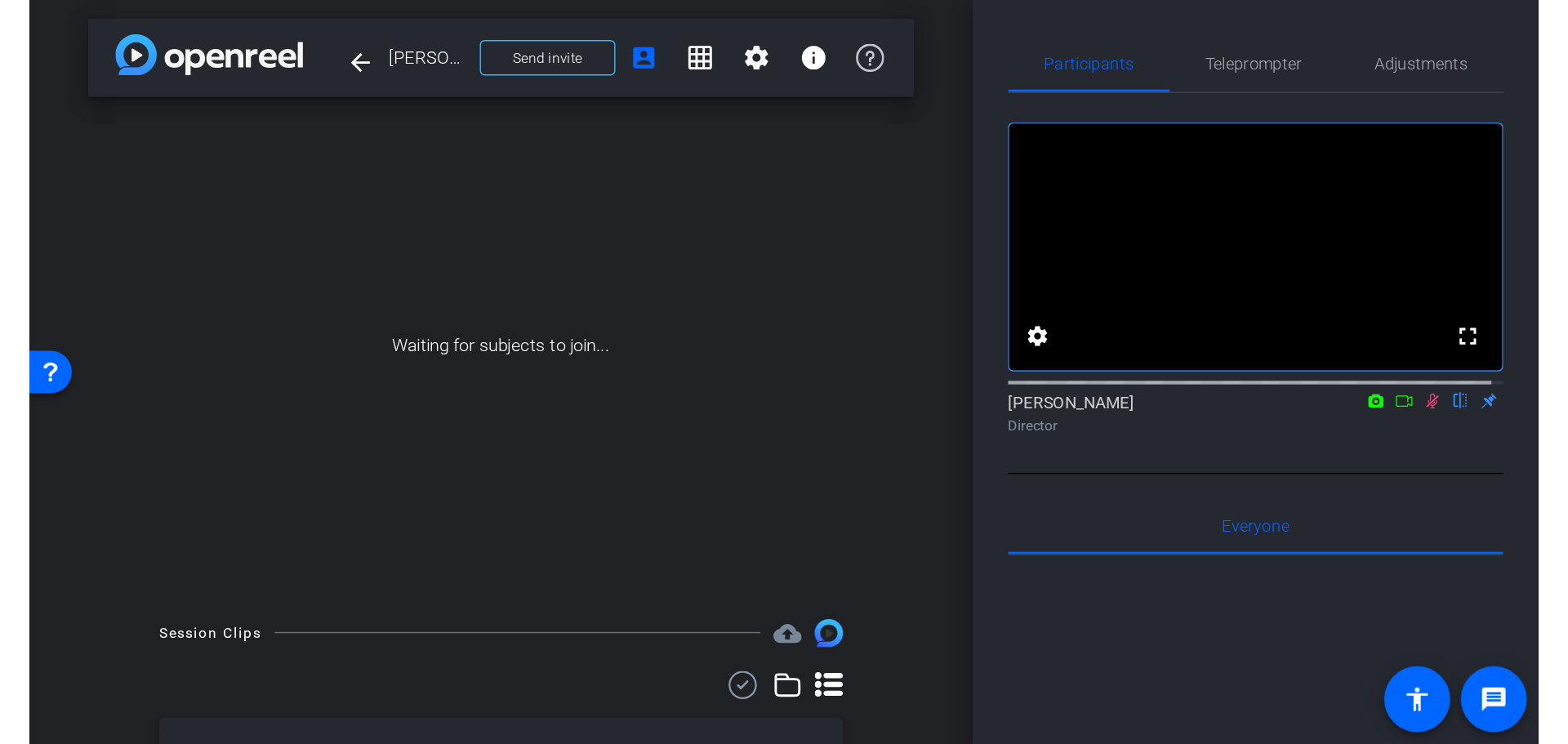
scroll to position [0, 0]
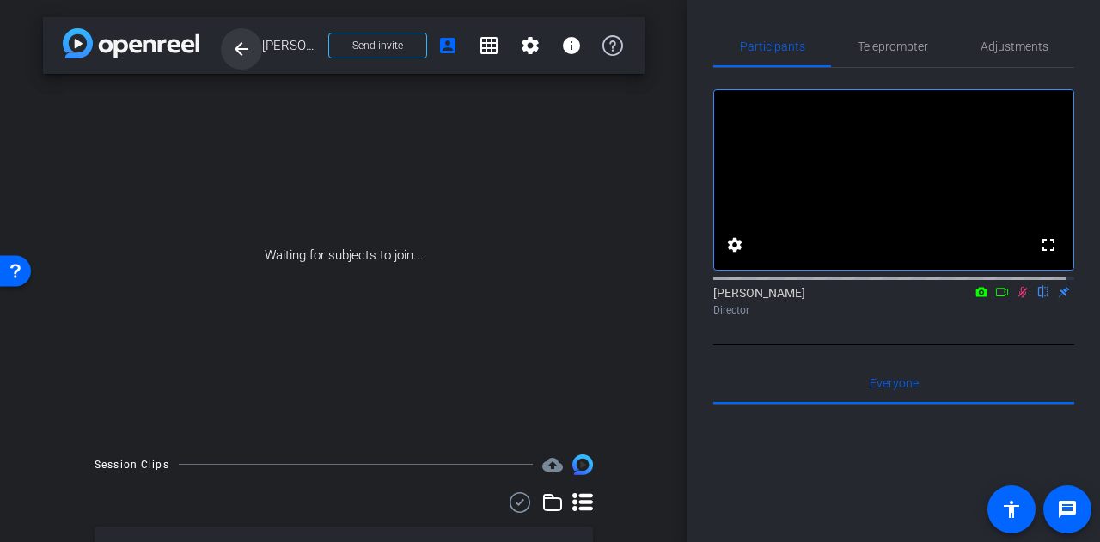
click at [235, 53] on mat-icon "arrow_back" at bounding box center [241, 49] width 21 height 21
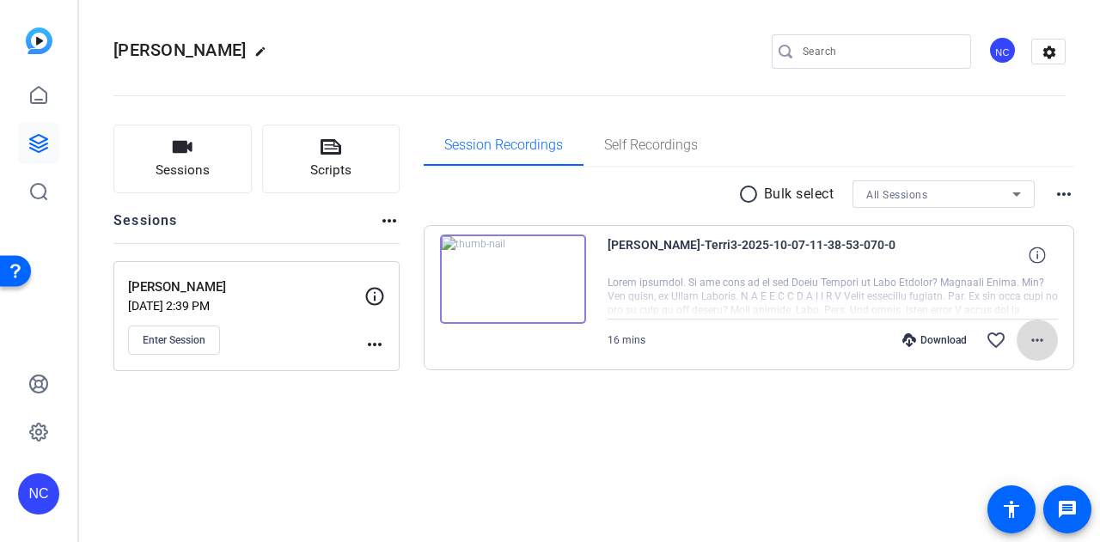
click at [1037, 340] on mat-icon "more_horiz" at bounding box center [1037, 340] width 21 height 21
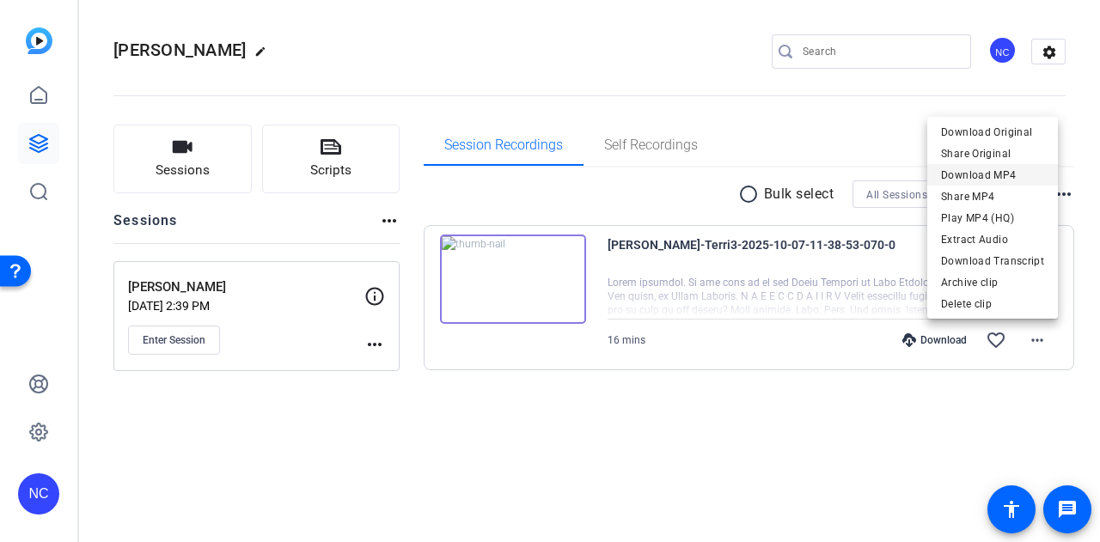
click at [981, 179] on span "Download MP4" at bounding box center [992, 175] width 103 height 21
